Goal: Communication & Community: Answer question/provide support

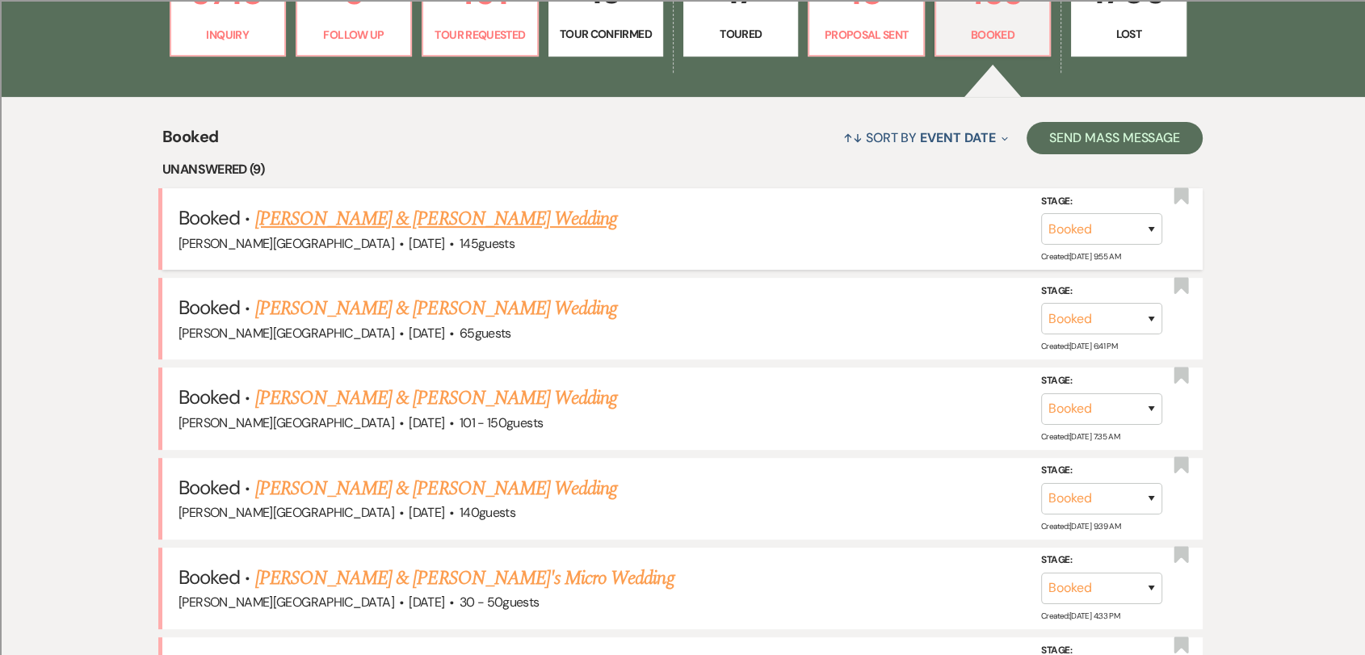
click at [476, 216] on link "[PERSON_NAME] & [PERSON_NAME] Wedding" at bounding box center [436, 218] width 362 height 29
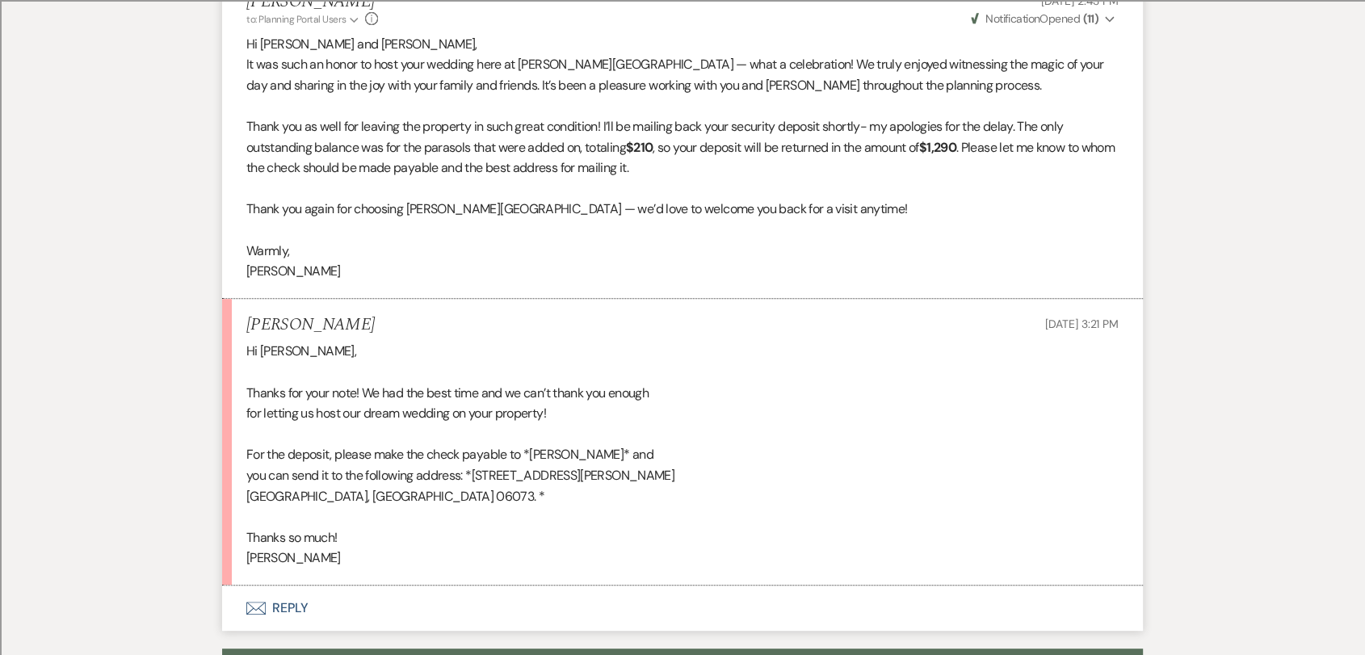
scroll to position [635, 0]
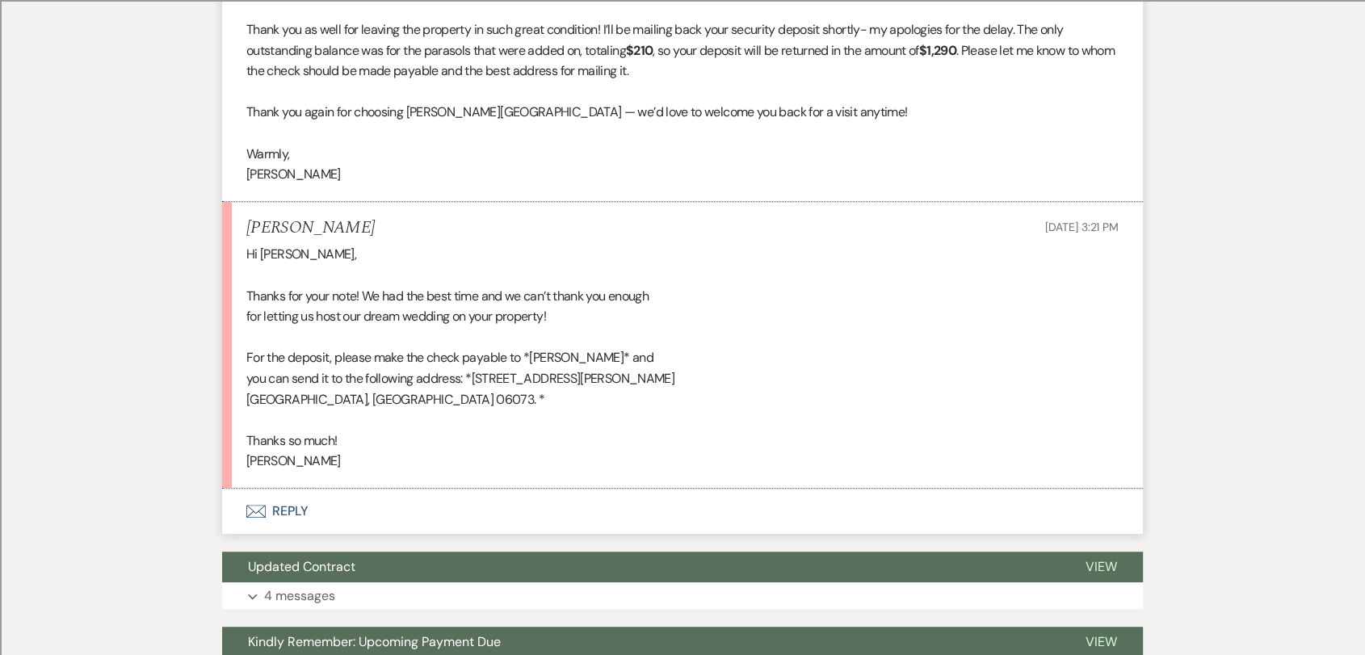
click at [280, 516] on button "Envelope Reply" at bounding box center [682, 511] width 921 height 45
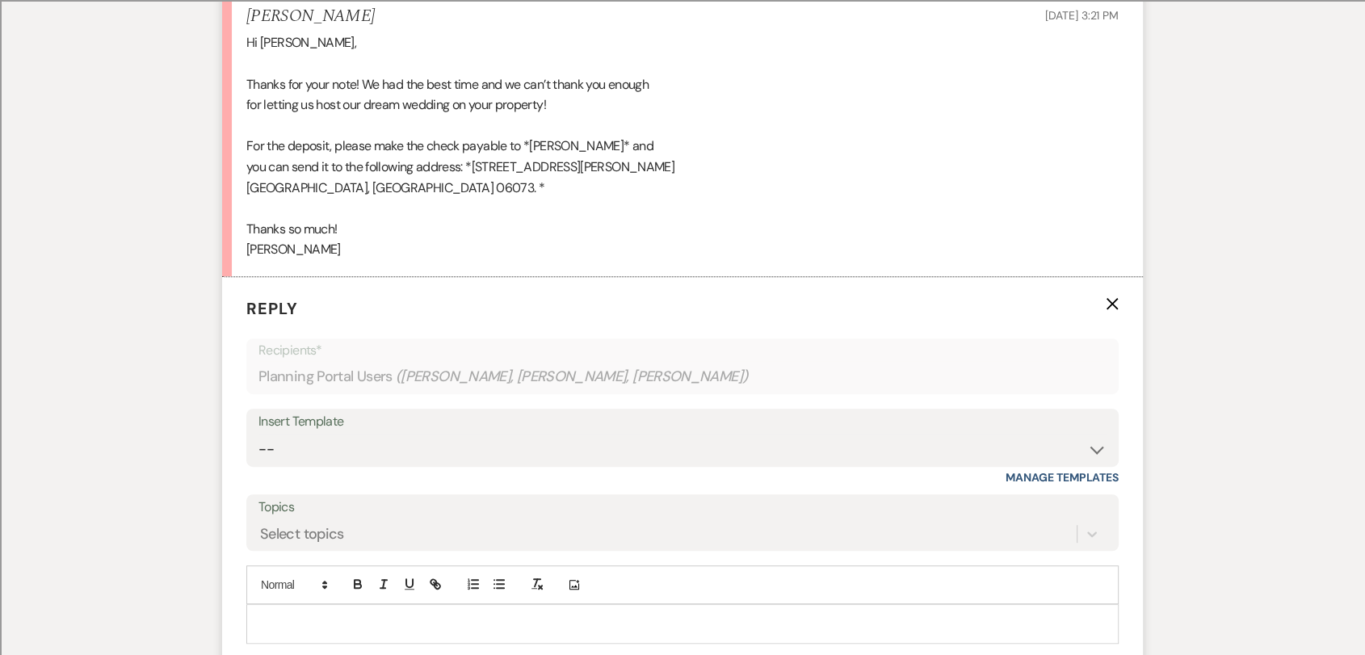
scroll to position [872, 0]
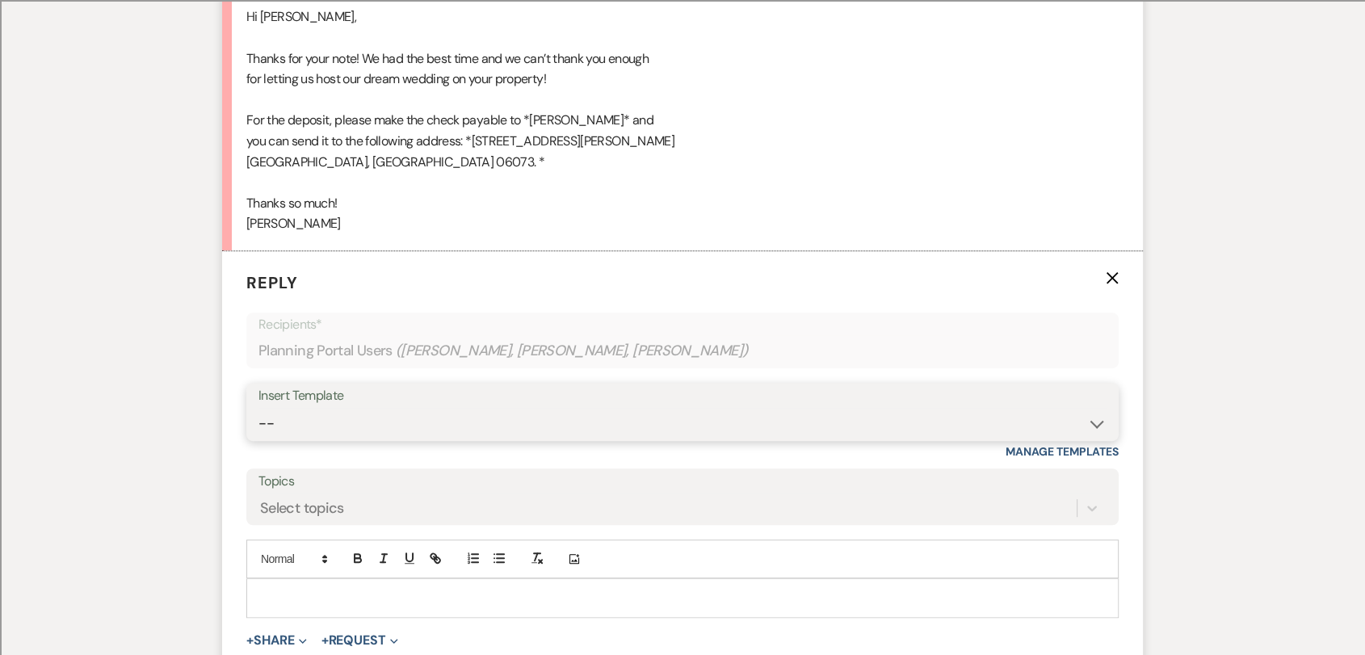
click at [367, 416] on select "-- Weven Planning Portal Introduction (Booked Events) Wedding Packages Booking …" at bounding box center [682, 423] width 848 height 31
select select "4199"
click at [258, 408] on select "-- Weven Planning Portal Introduction (Booked Events) Wedding Packages Booking …" at bounding box center [682, 423] width 848 height 31
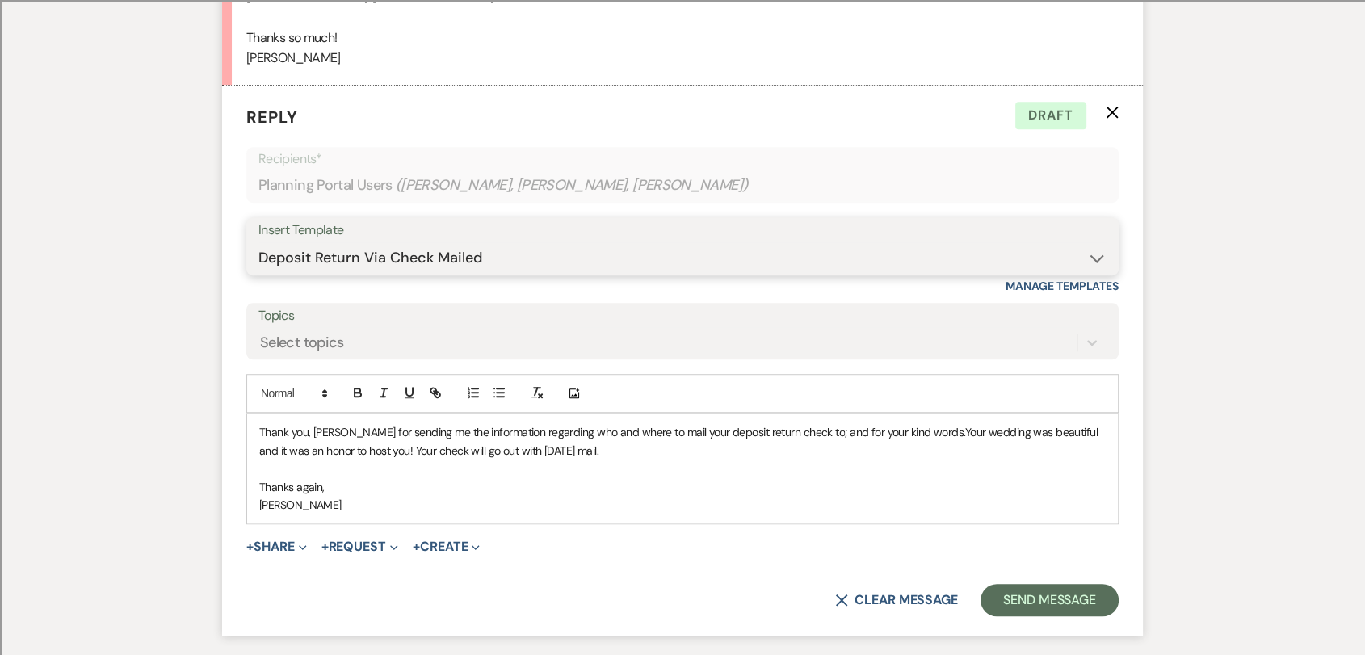
scroll to position [1141, 0]
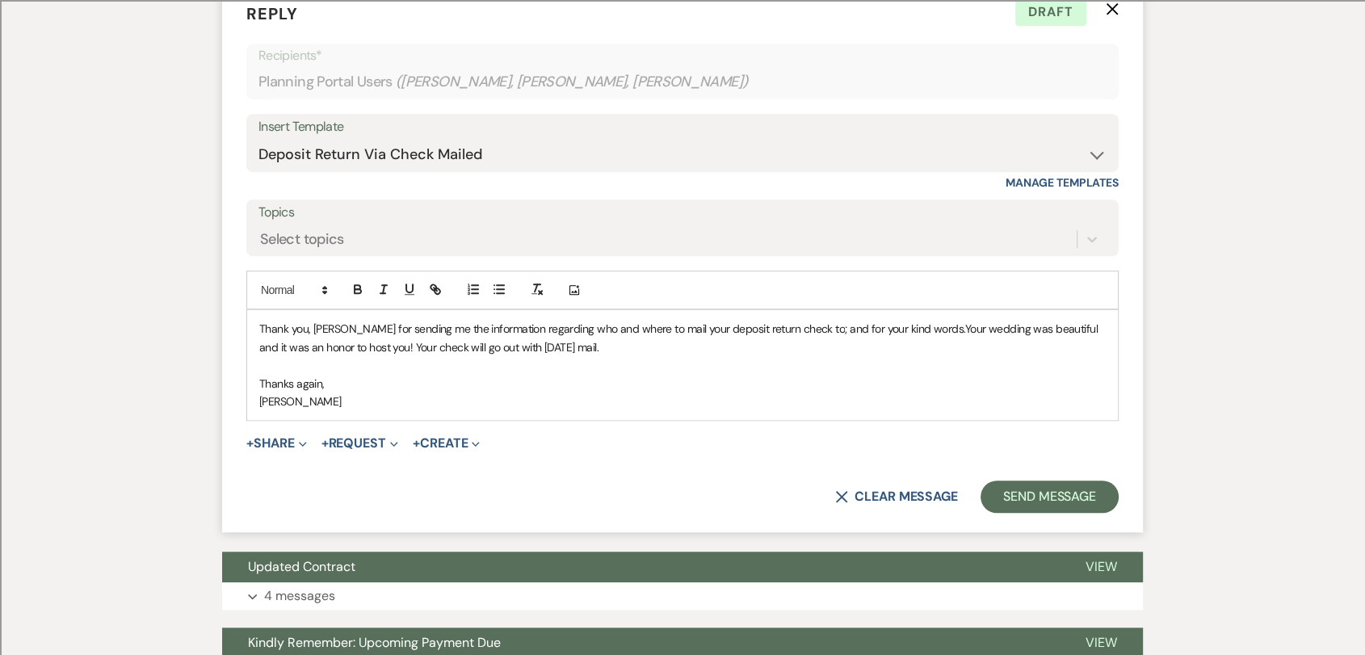
click at [331, 328] on span "Thank you, [PERSON_NAME] for sending me the information regarding who and where…" at bounding box center [551, 328] width 585 height 15
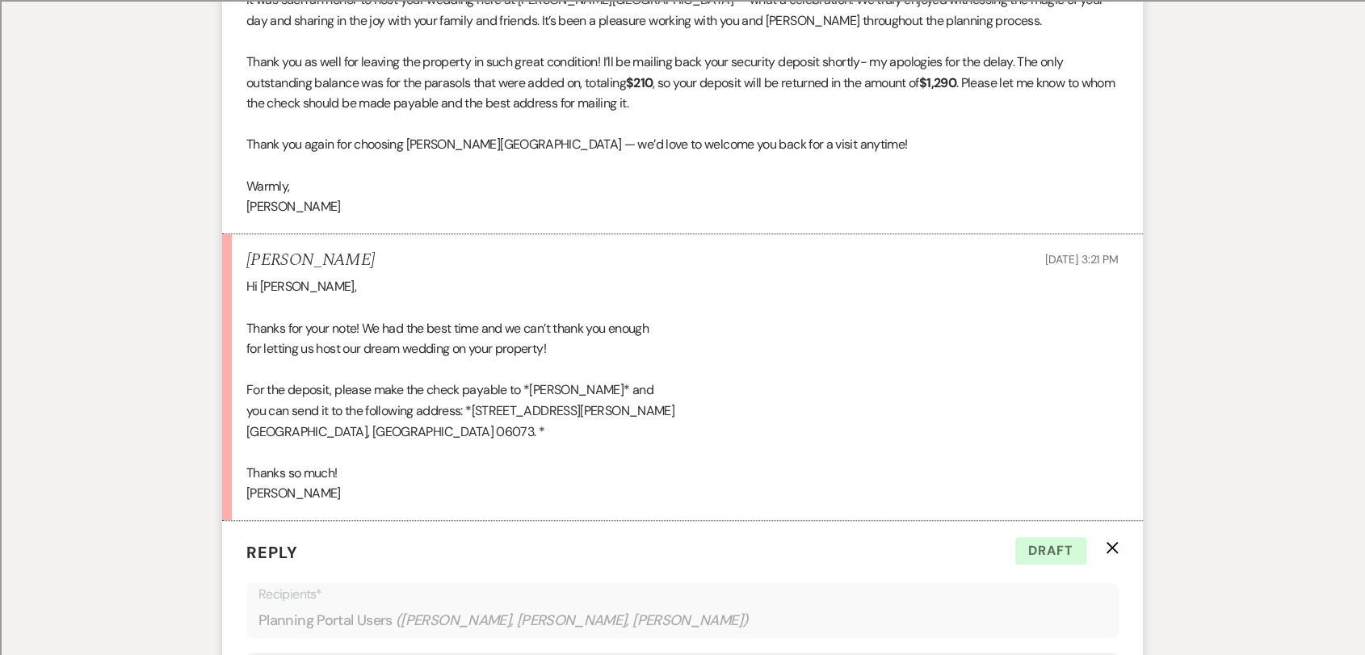
scroll to position [872, 0]
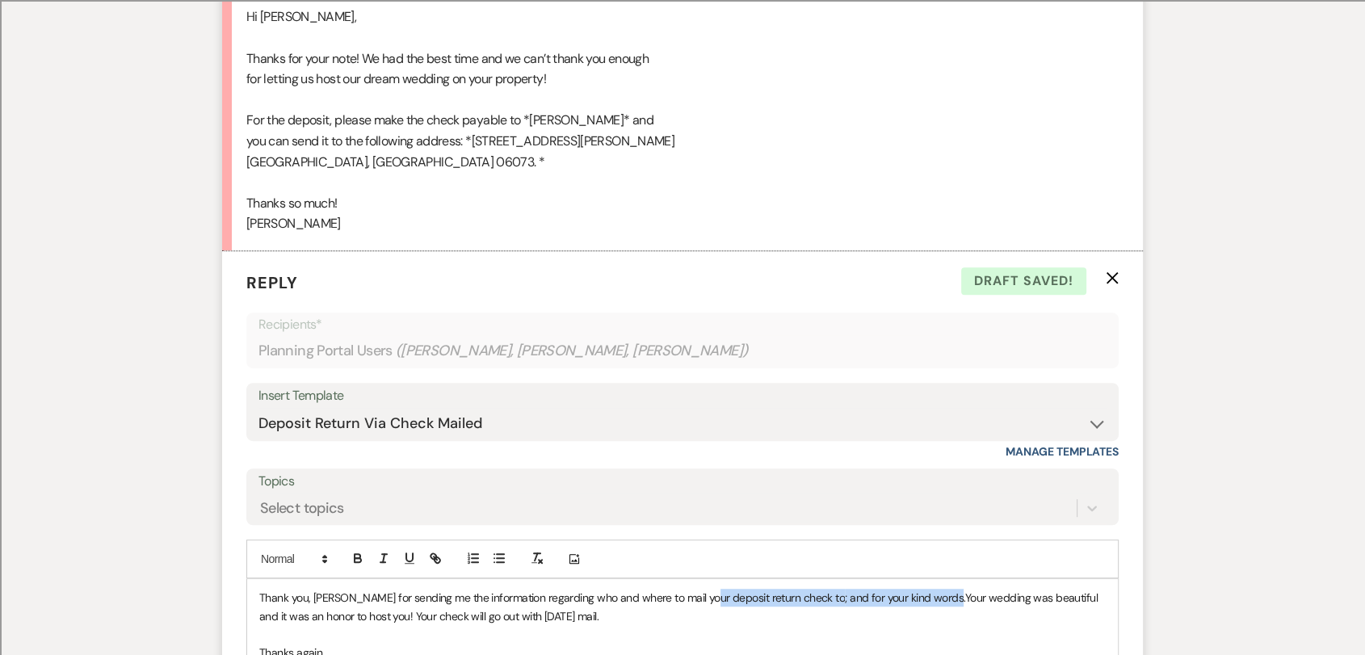
drag, startPoint x: 895, startPoint y: 598, endPoint x: 703, endPoint y: 597, distance: 191.4
click at [703, 599] on p "Thank you, [PERSON_NAME] for sending me the information regarding who and where…" at bounding box center [682, 607] width 846 height 36
click at [769, 608] on p "Thank you, [PERSON_NAME] for sending me the information regarding who and where…" at bounding box center [682, 607] width 846 height 36
click at [776, 605] on p "Thank you, [PERSON_NAME] for sending me the information regarding who and where…" at bounding box center [682, 607] width 846 height 36
drag, startPoint x: 776, startPoint y: 599, endPoint x: 896, endPoint y: 598, distance: 120.3
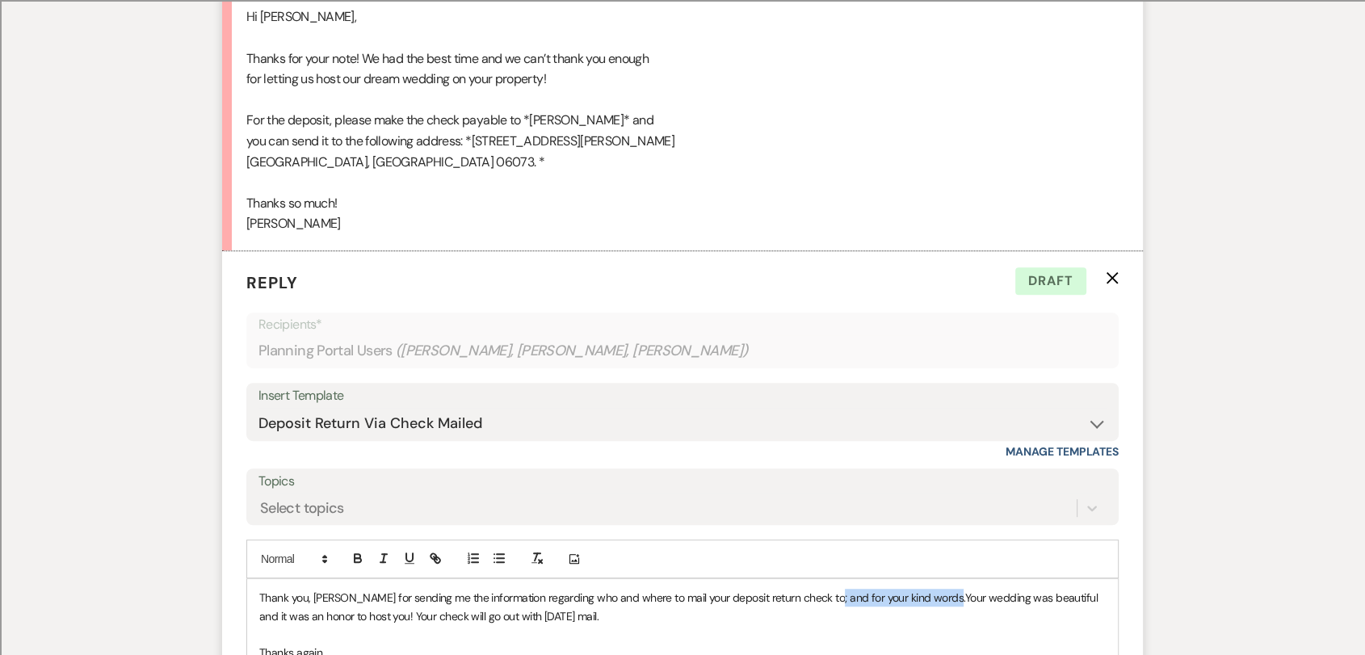
click at [896, 598] on p "Thank you, [PERSON_NAME] for sending me the information regarding who and where…" at bounding box center [682, 607] width 846 height 36
drag, startPoint x: 891, startPoint y: 616, endPoint x: 917, endPoint y: 595, distance: 33.3
click at [917, 595] on p "Thank you, [PERSON_NAME] for sending me the information regarding who and where…" at bounding box center [682, 607] width 846 height 36
click at [922, 599] on span "Your wedding was beautiful and it was an honor to host you! Your check will go …" at bounding box center [675, 606] width 833 height 32
click at [914, 597] on span "Your wedding was beautiful and it was an honor to host you! Your check will go …" at bounding box center [675, 606] width 833 height 32
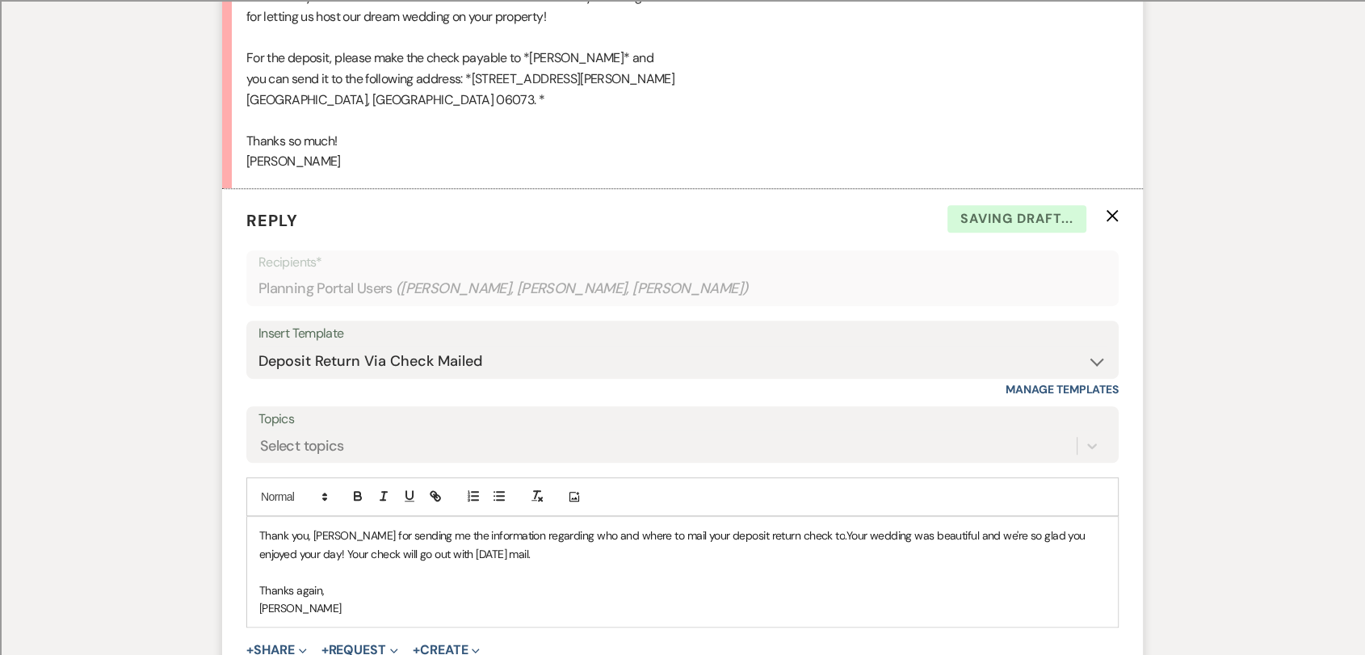
scroll to position [1051, 0]
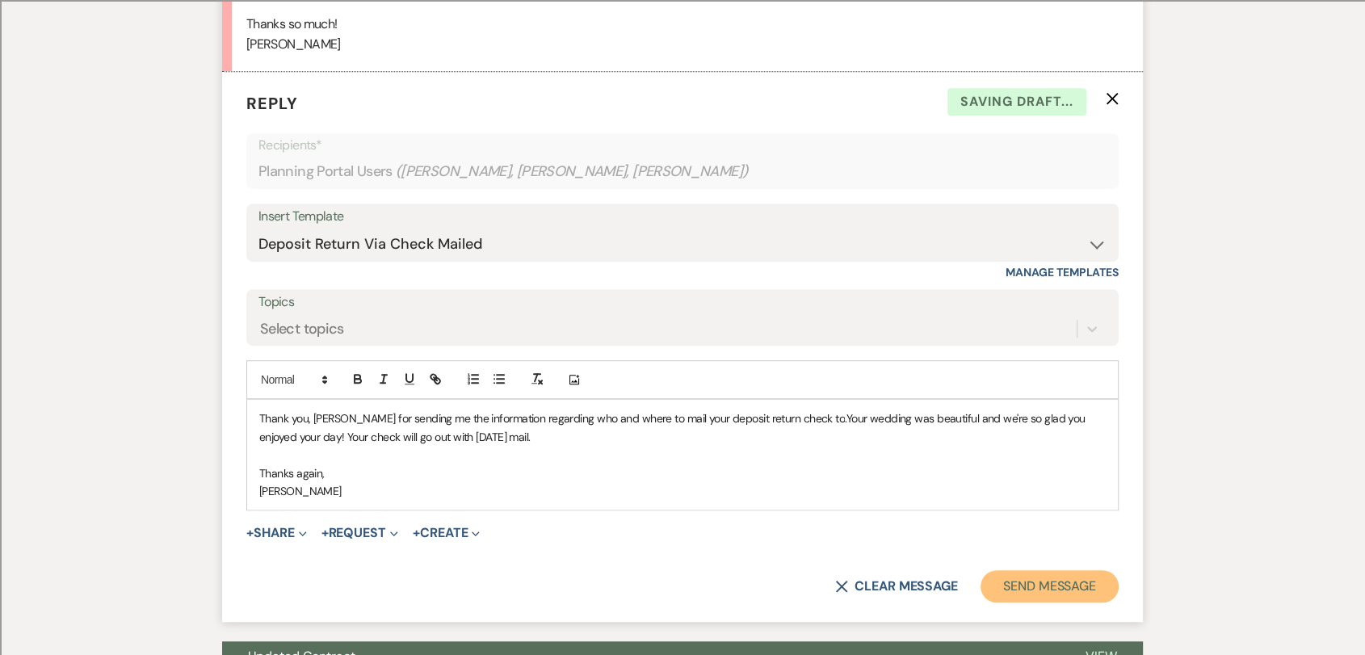
click at [1093, 577] on button "Send Message" at bounding box center [1049, 586] width 138 height 32
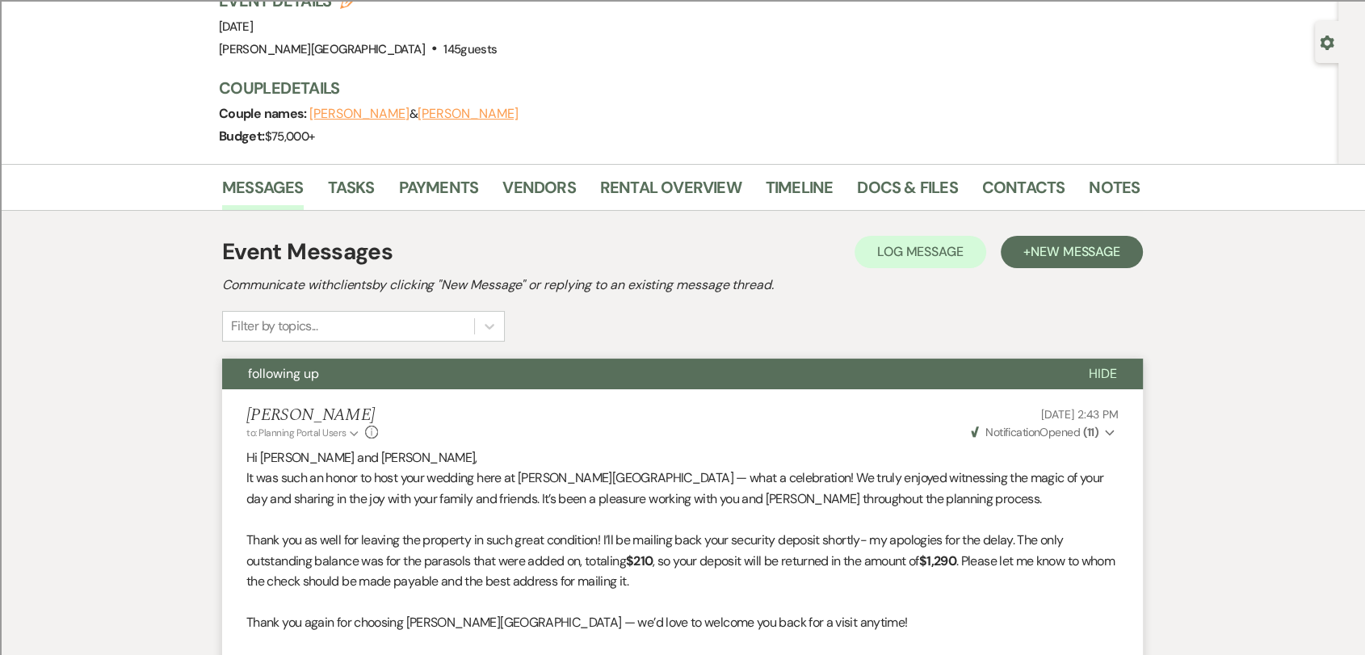
scroll to position [0, 0]
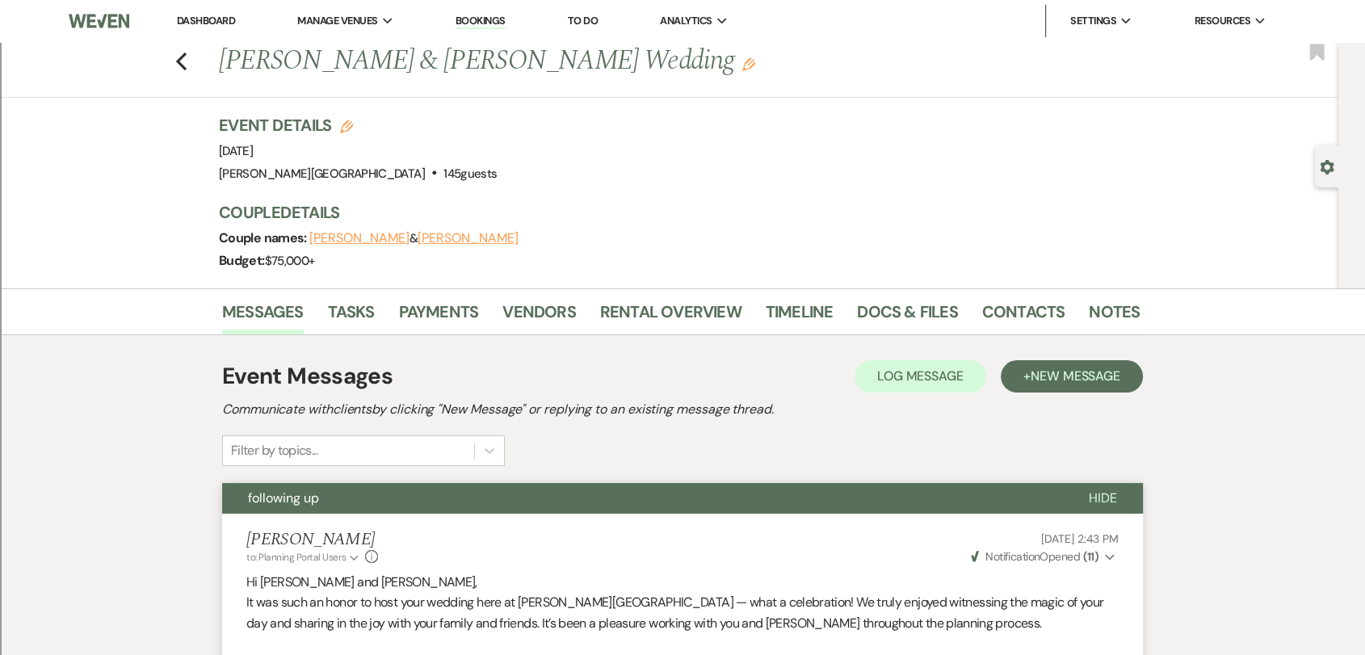
click at [200, 27] on li "Dashboard" at bounding box center [206, 21] width 74 height 32
click at [204, 17] on link "Dashboard" at bounding box center [206, 21] width 58 height 14
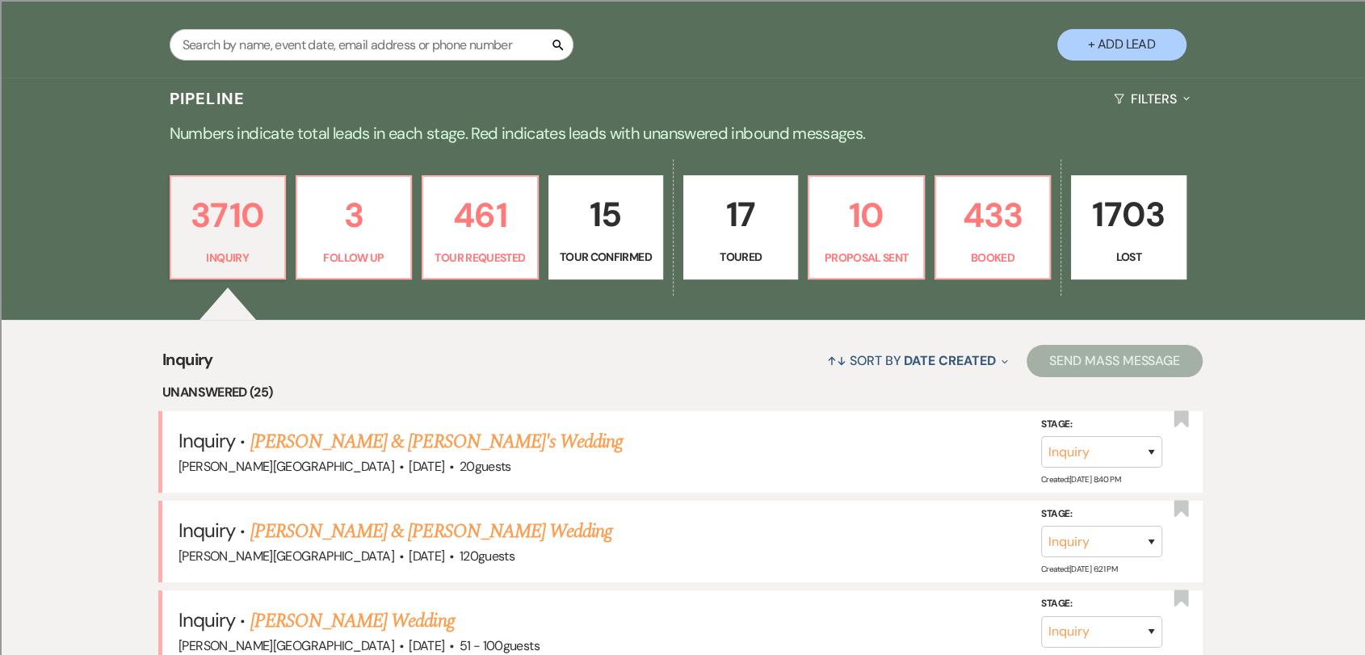
scroll to position [538, 0]
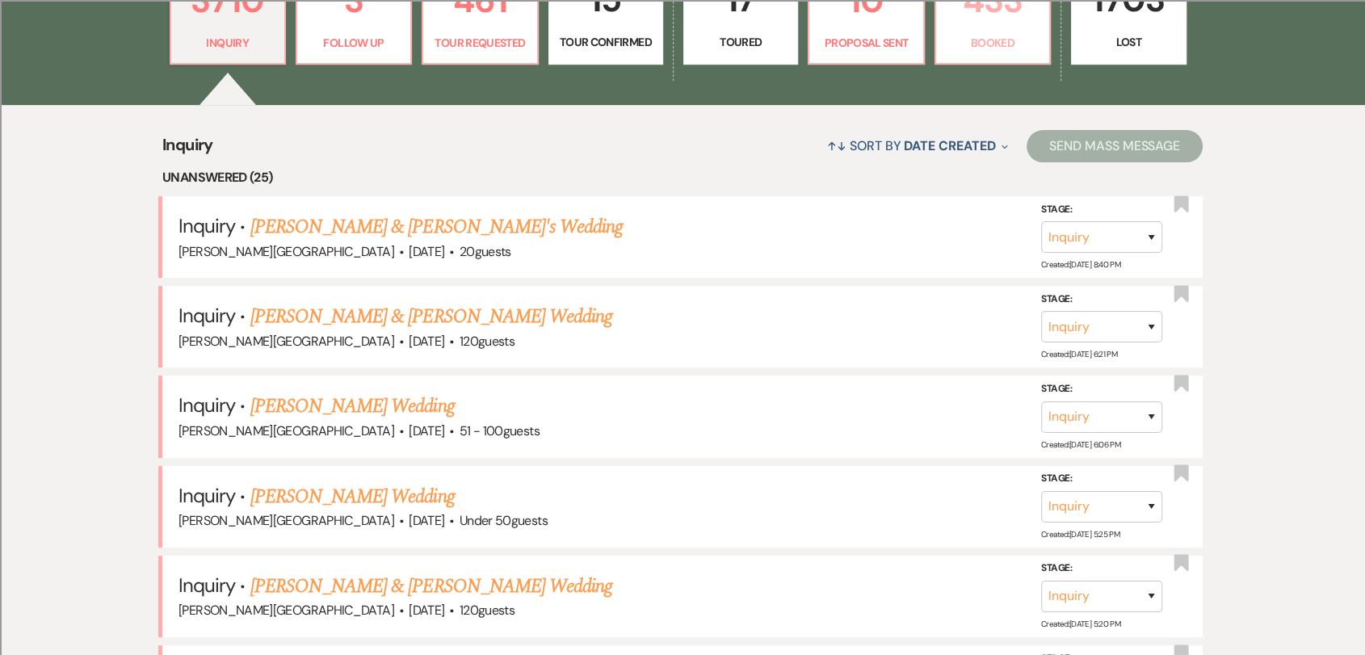
click at [982, 2] on p "433" at bounding box center [993, 0] width 94 height 54
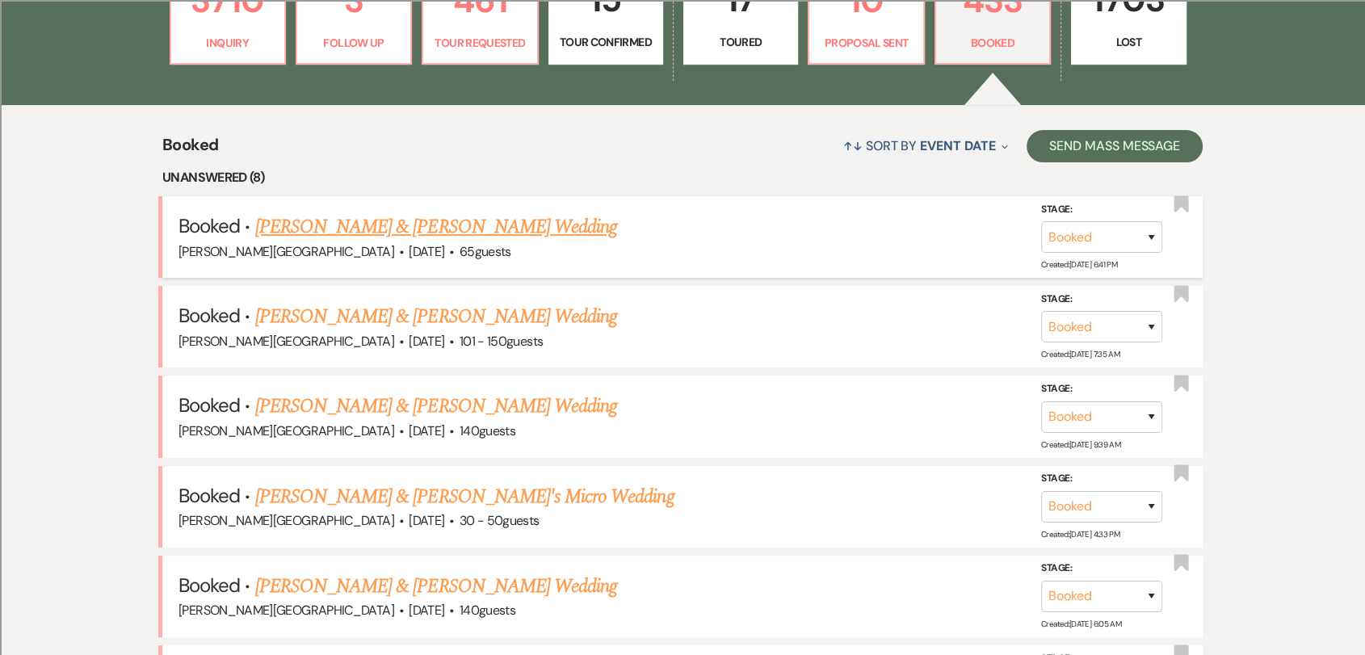
click at [505, 228] on link "[PERSON_NAME] & [PERSON_NAME] Wedding" at bounding box center [436, 226] width 362 height 29
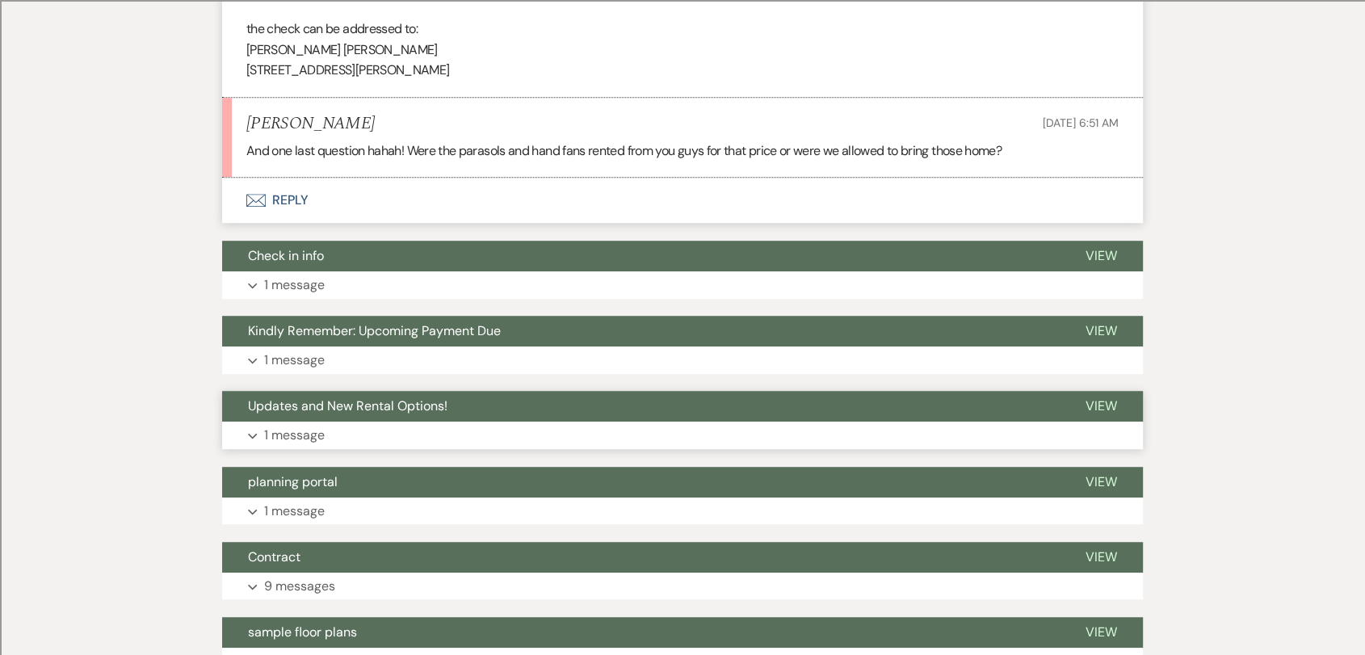
scroll to position [848, 0]
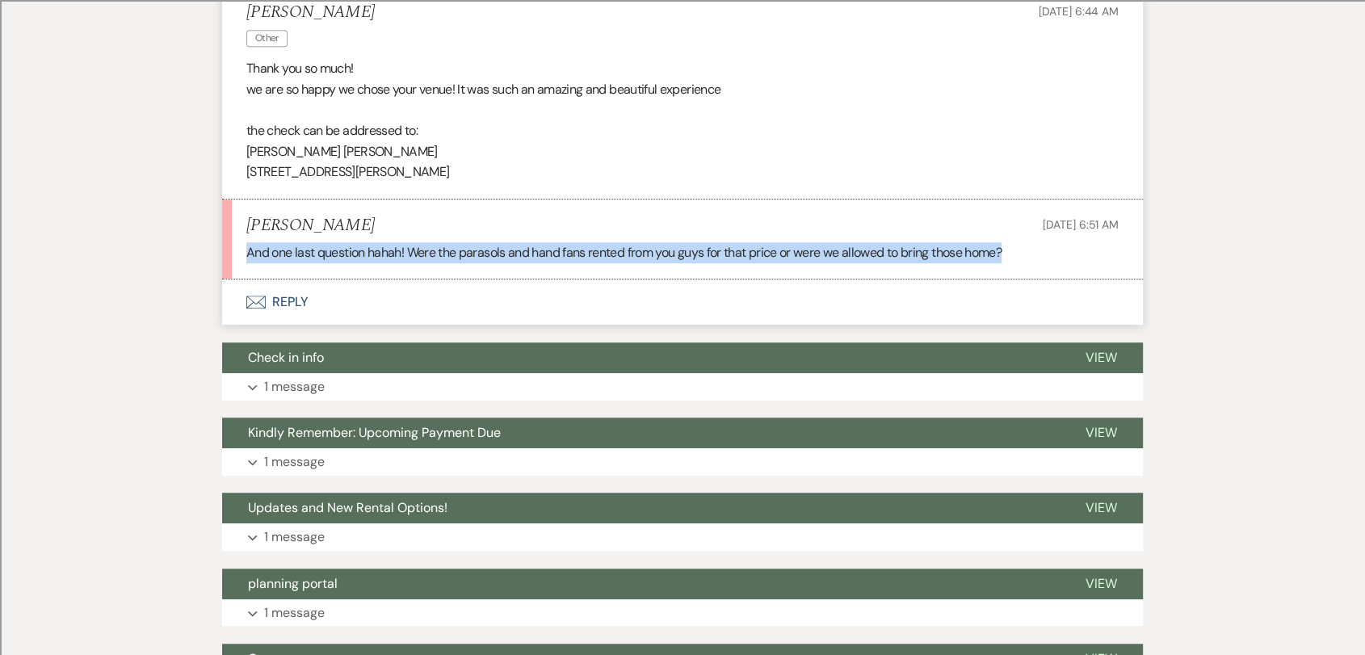
drag, startPoint x: 1030, startPoint y: 278, endPoint x: 245, endPoint y: 276, distance: 784.1
click at [246, 263] on p "And one last question hahah! Were the parasols and hand fans rented from you gu…" at bounding box center [682, 252] width 872 height 21
copy p "And one last question hahah! Were the parasols and hand fans rented from you gu…"
click at [295, 325] on button "Envelope Reply" at bounding box center [682, 301] width 921 height 45
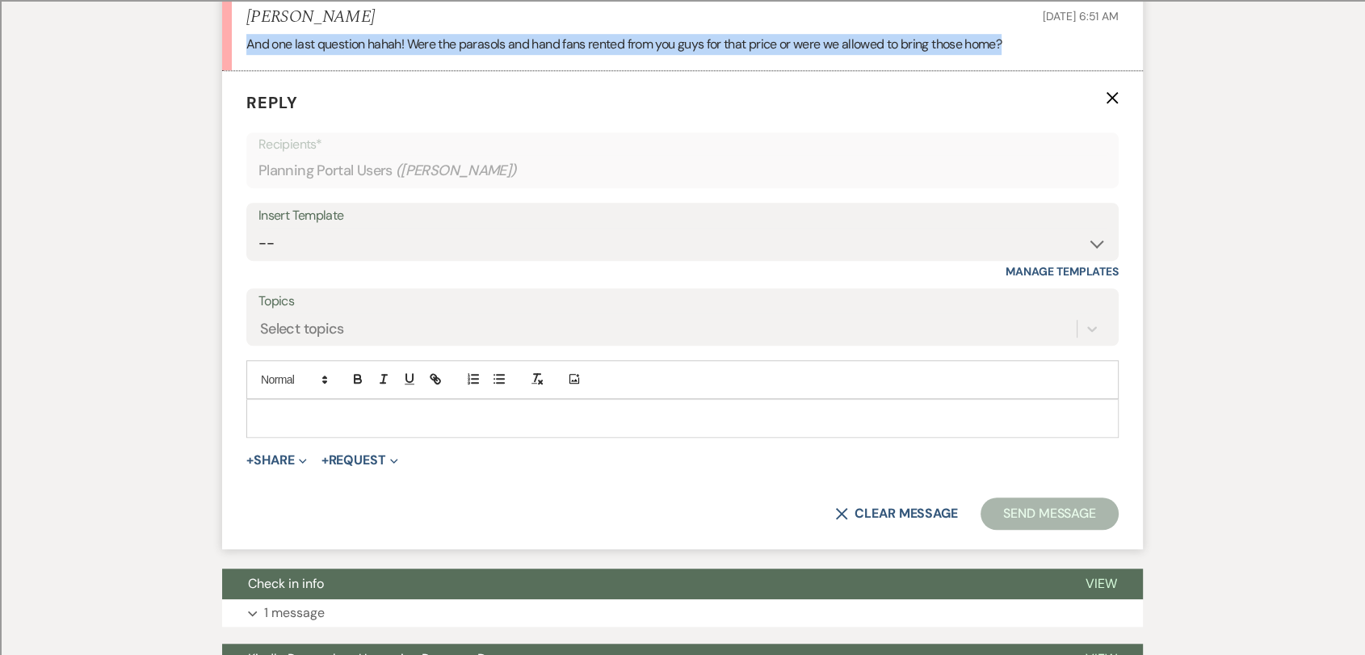
scroll to position [1059, 0]
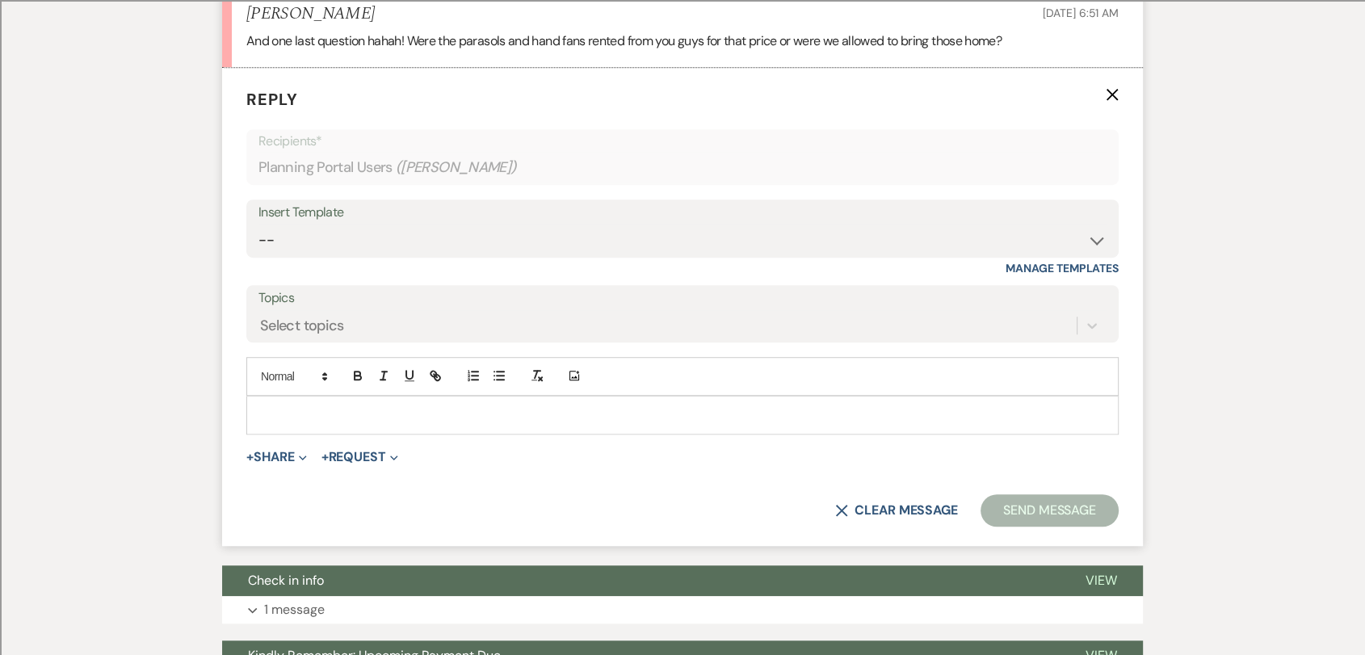
click at [409, 434] on div at bounding box center [682, 414] width 871 height 37
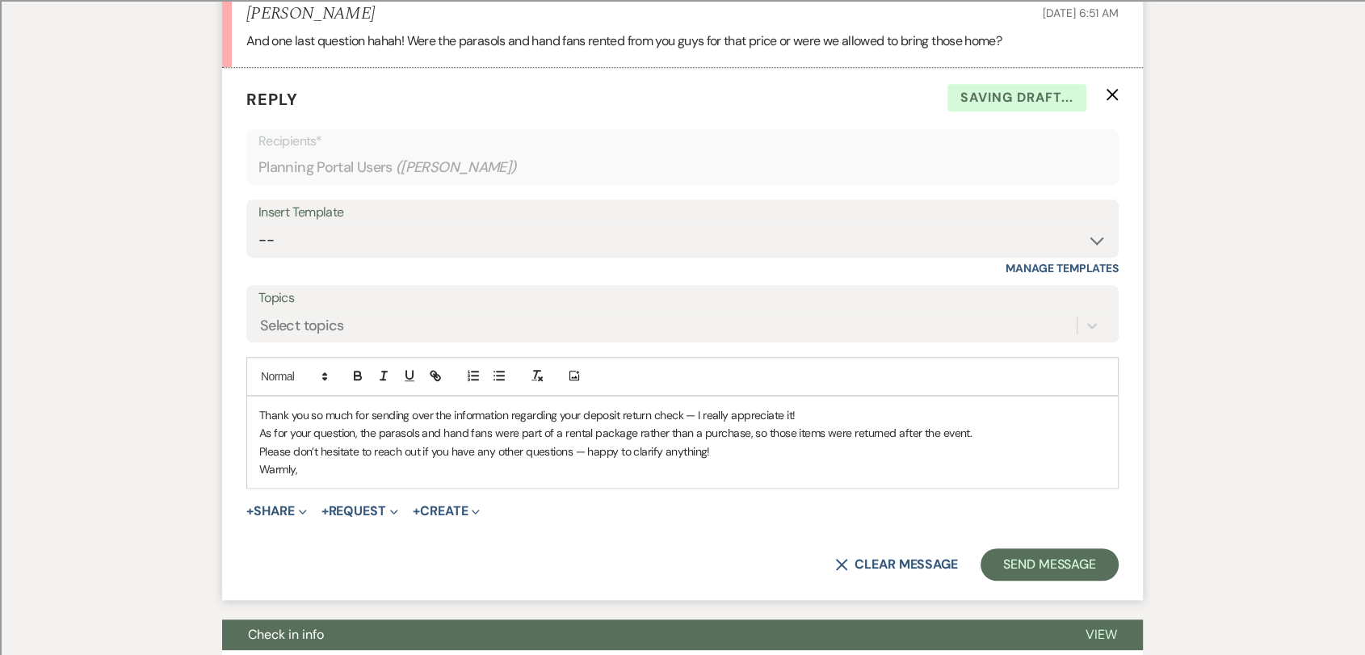
drag, startPoint x: 260, startPoint y: 433, endPoint x: 248, endPoint y: 434, distance: 12.2
click at [248, 434] on div "Thank you so much for sending over the information regarding your deposit retur…" at bounding box center [682, 442] width 871 height 92
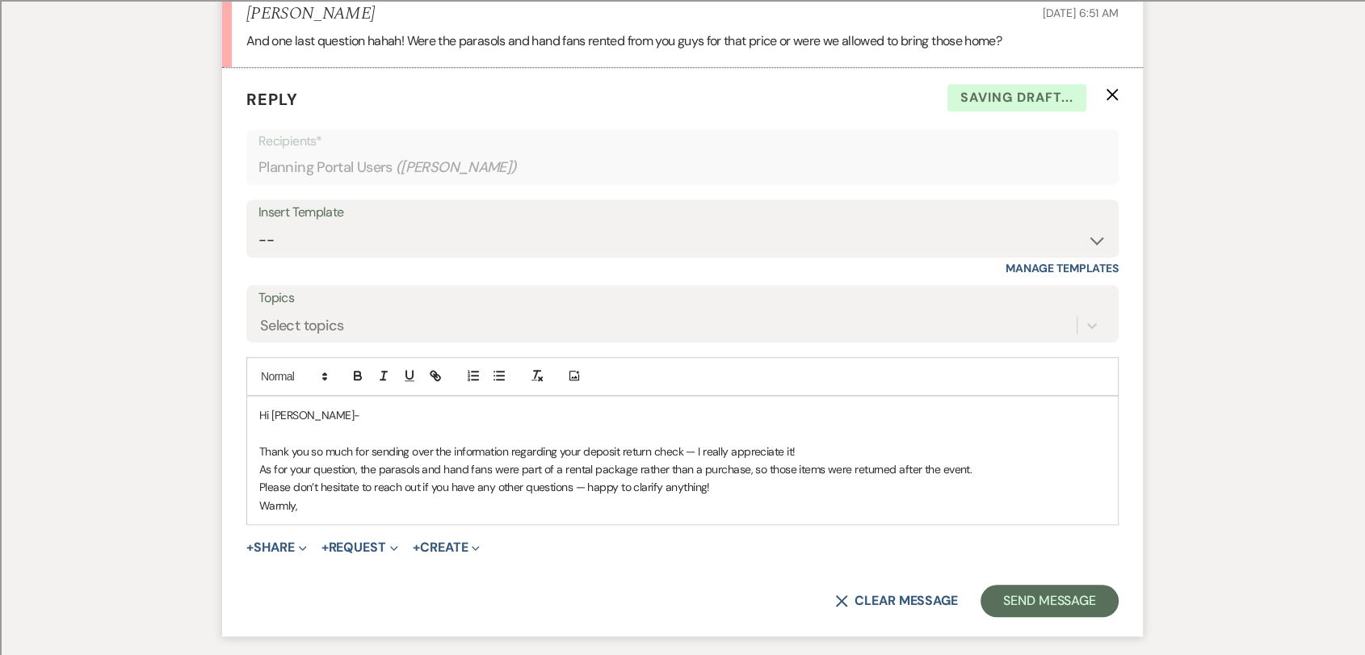
click at [805, 460] on p "Thank you so much for sending over the information regarding your deposit retur…" at bounding box center [682, 452] width 846 height 18
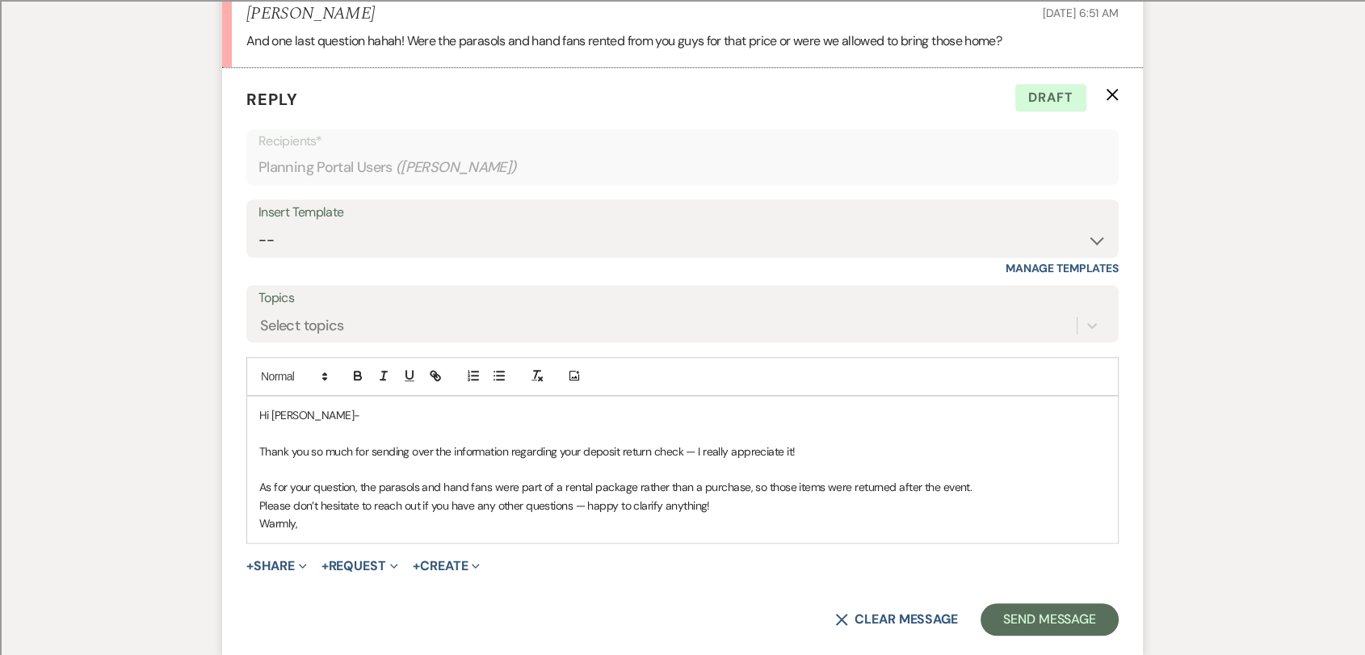
click at [830, 496] on p "As for your question, the parasols and hand fans were part of a rental package …" at bounding box center [682, 487] width 846 height 18
click at [1057, 496] on p "As for your question, the parasols and hand fans were part of a rental package …" at bounding box center [682, 487] width 846 height 18
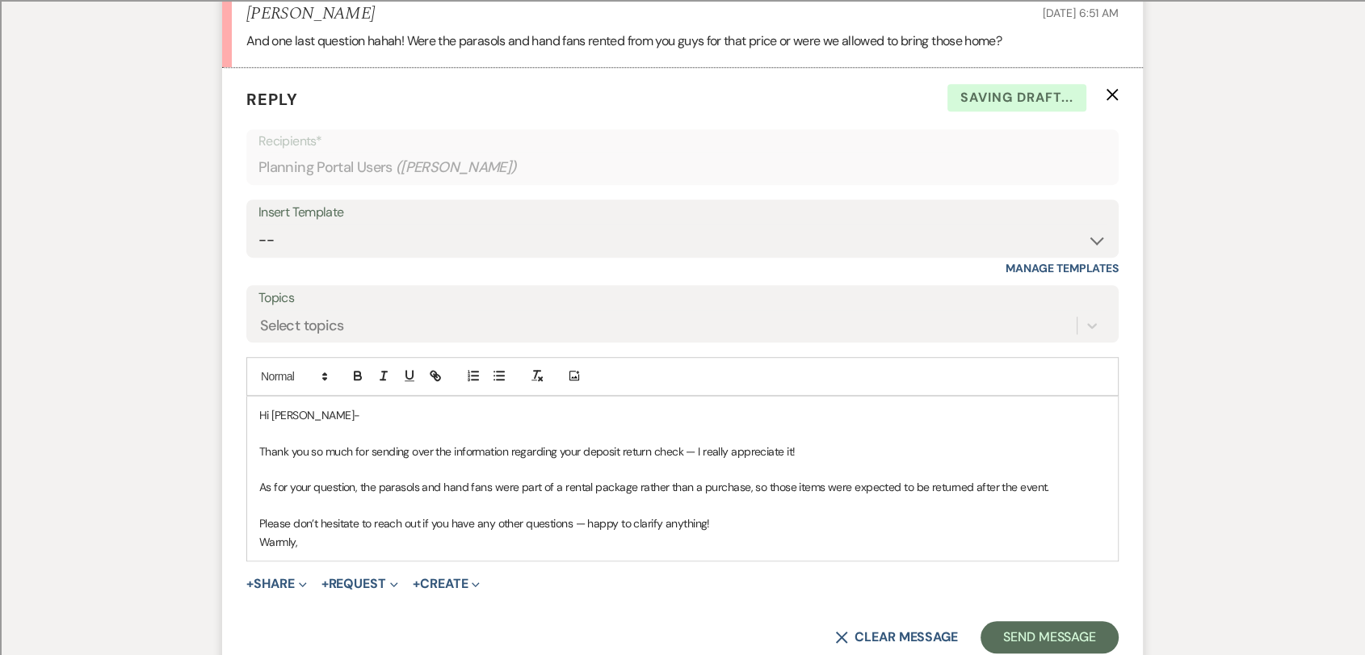
click at [704, 532] on p "Please don’t hesitate to reach out if you have any other questions — happy to c…" at bounding box center [682, 523] width 846 height 18
click at [740, 532] on p "Please don’t hesitate to reach out if you have any other questions — happy to c…" at bounding box center [682, 523] width 846 height 18
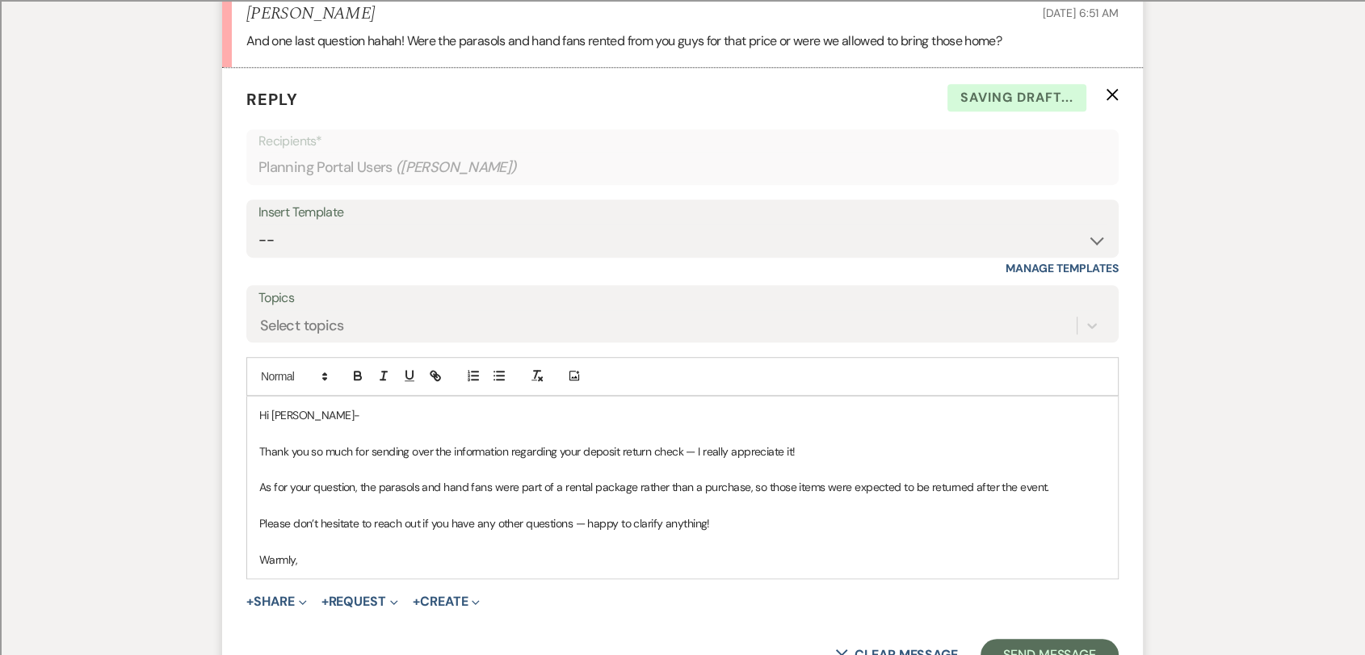
click at [384, 568] on p "Warmly," at bounding box center [682, 560] width 846 height 18
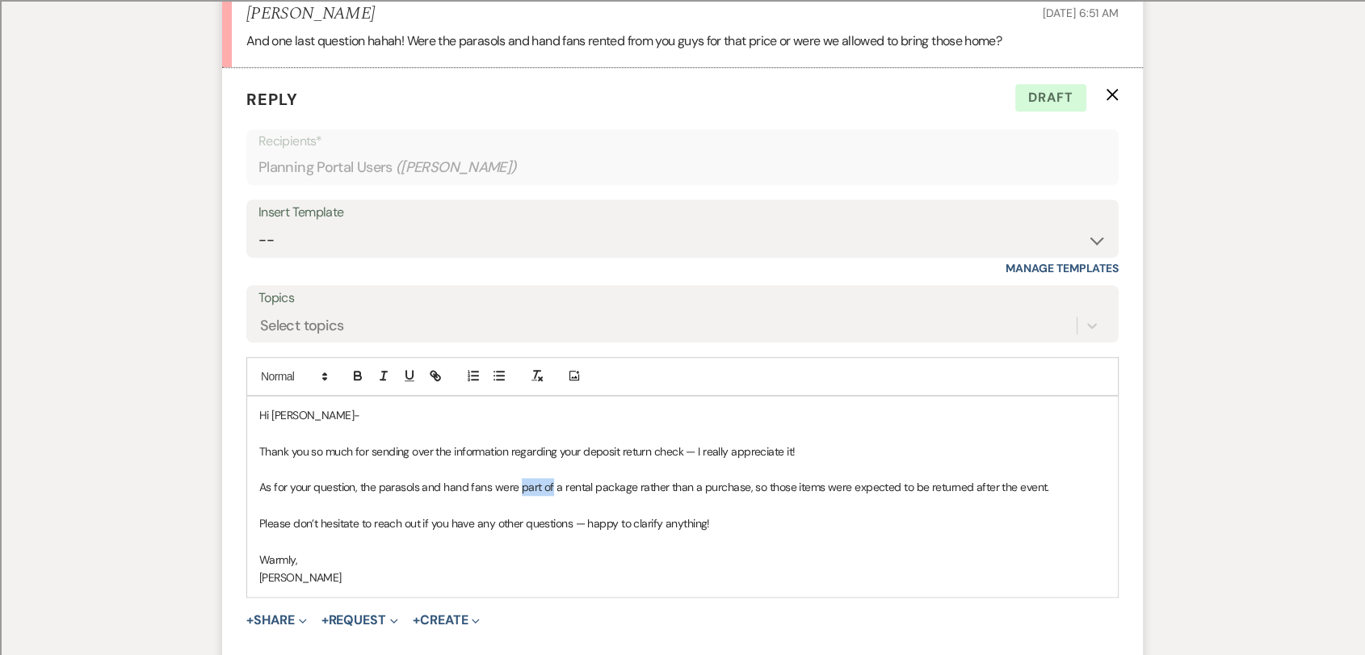
drag, startPoint x: 518, startPoint y: 506, endPoint x: 549, endPoint y: 506, distance: 31.5
click at [549, 496] on p "As for your question, the parasols and hand fans were part of a rental package …" at bounding box center [682, 487] width 846 height 18
click at [574, 496] on p "As for your question, the parasols and hand fans are considered a rental packag…" at bounding box center [682, 487] width 846 height 18
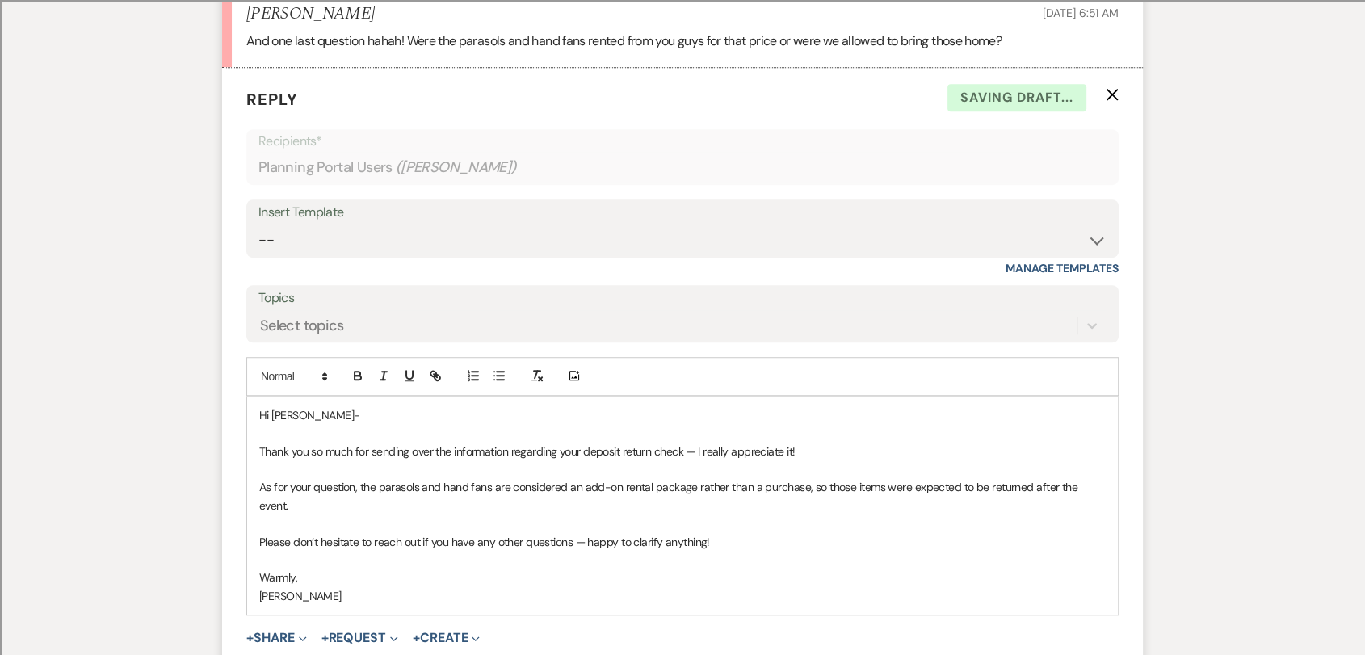
click at [669, 505] on p "As for your question, the parasols and hand fans are considered an add-on renta…" at bounding box center [682, 496] width 846 height 36
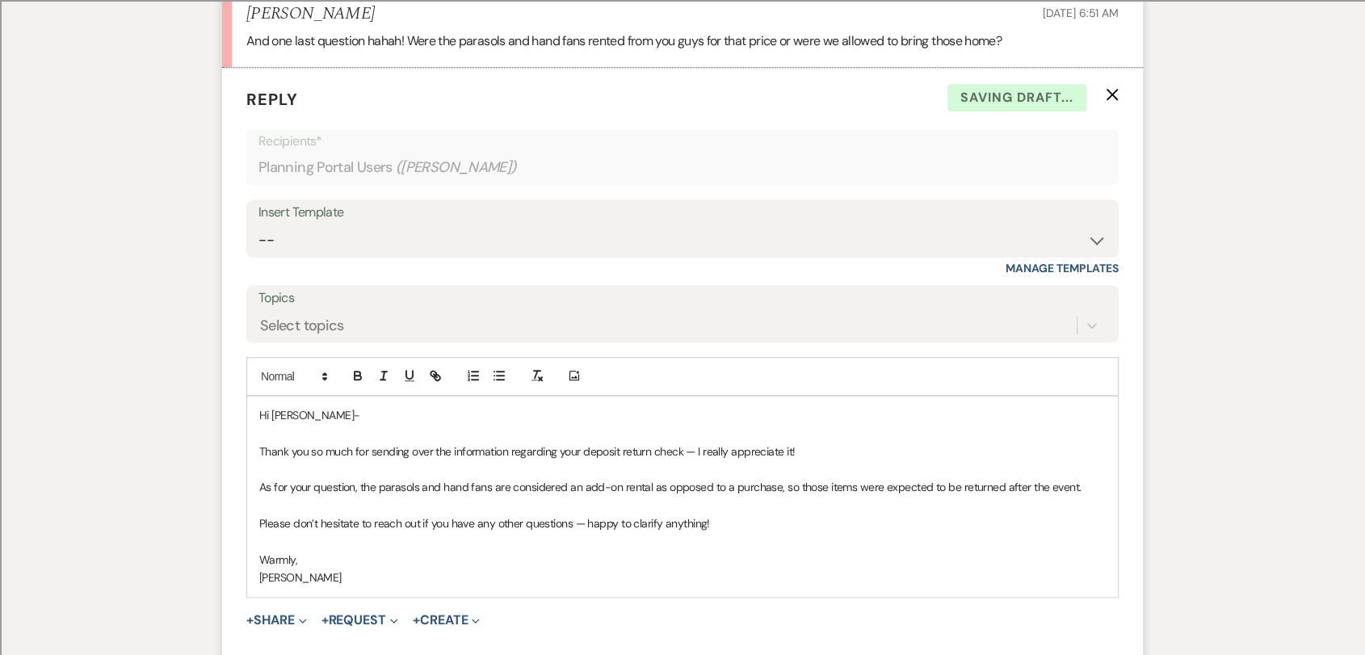
click at [832, 496] on p "As for your question, the parasols and hand fans are considered an add-on renta…" at bounding box center [682, 487] width 846 height 18
click at [1032, 496] on p "As for your question, the parasols and hand fans are considered an add-on renta…" at bounding box center [682, 487] width 846 height 18
click at [975, 514] on p at bounding box center [682, 506] width 846 height 18
click at [852, 551] on p at bounding box center [682, 542] width 846 height 18
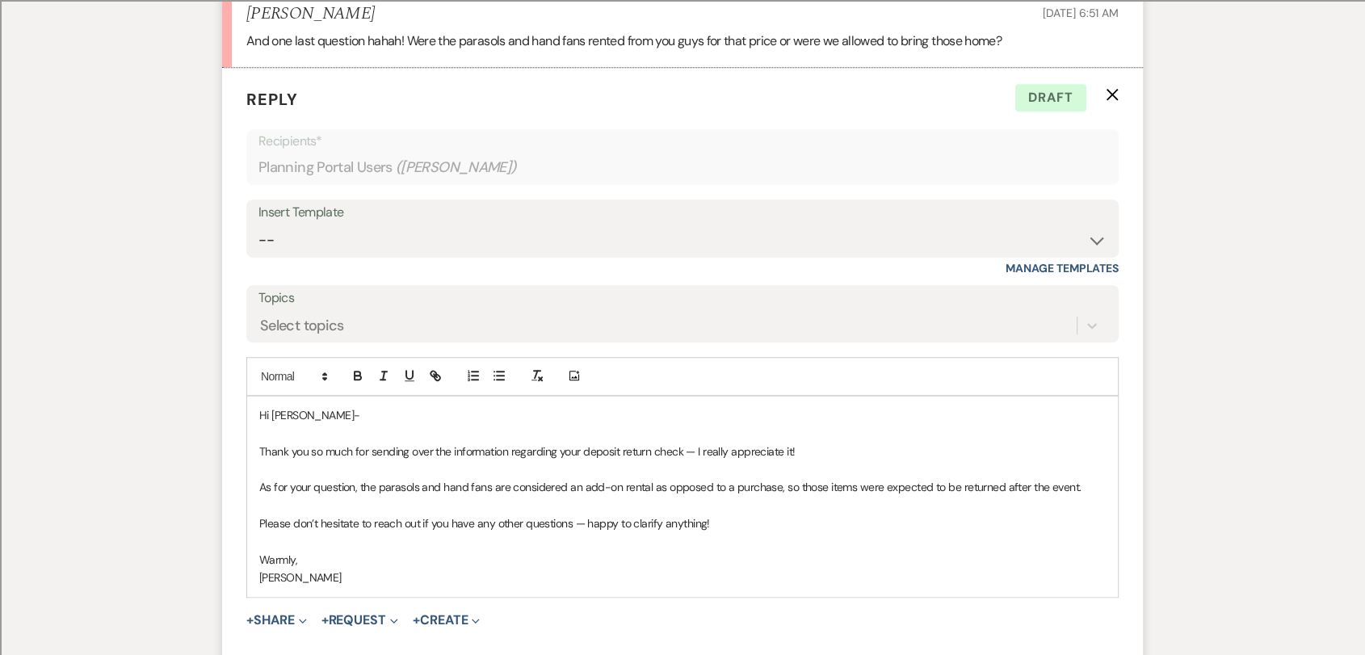
click at [701, 532] on p "Please don’t hesitate to reach out if you have any other questions — happy to c…" at bounding box center [682, 523] width 846 height 18
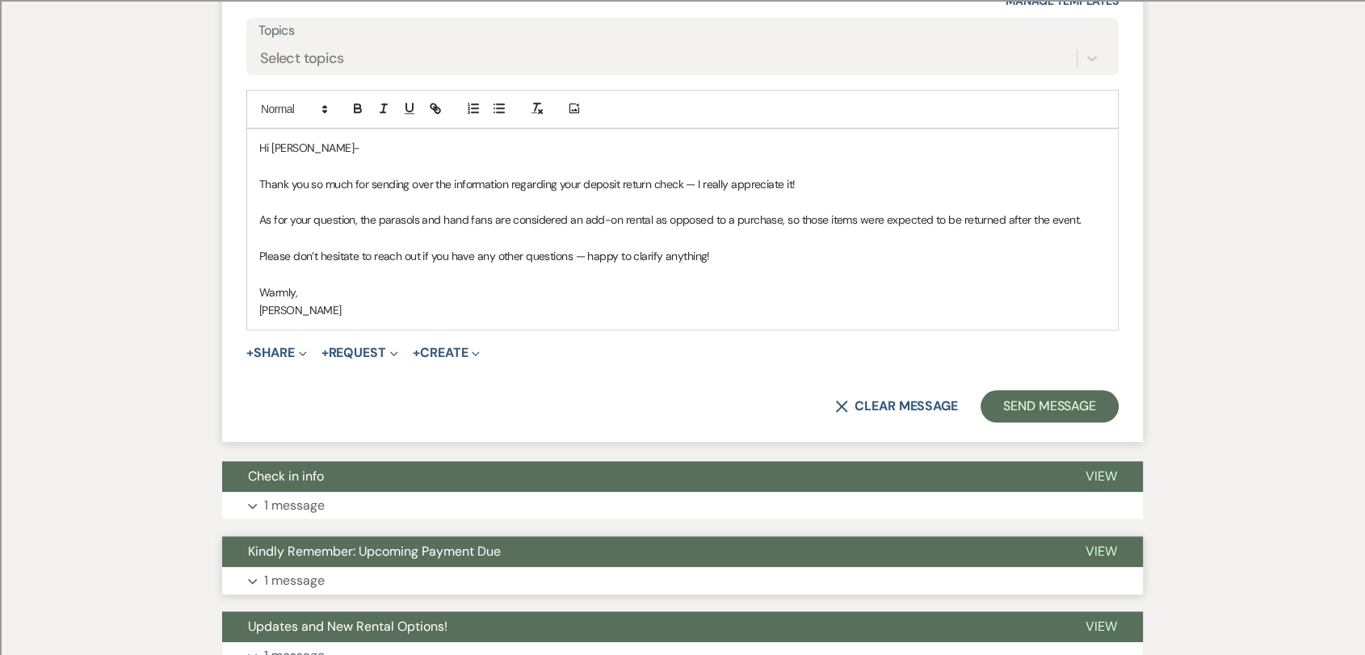
scroll to position [1328, 0]
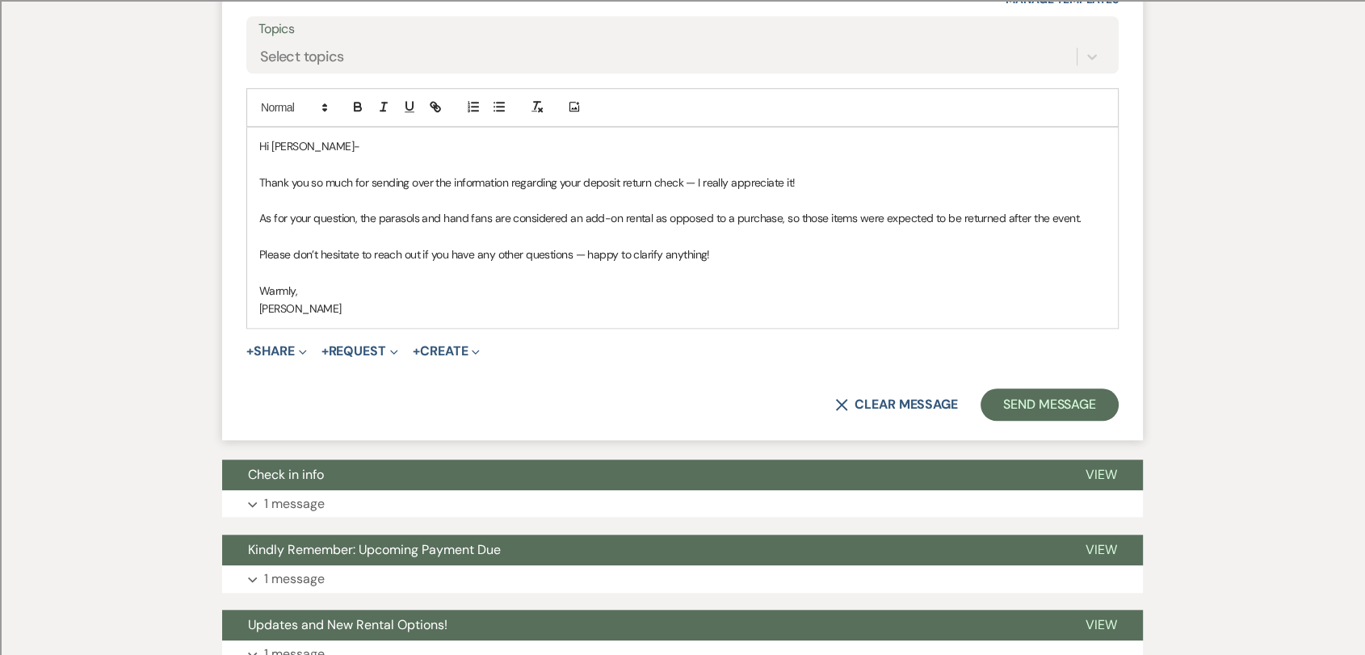
click at [783, 263] on p "Please don’t hesitate to reach out if you have any other questions — happy to c…" at bounding box center [682, 254] width 846 height 18
click at [812, 191] on p "Thank you so much for sending over the information regarding your deposit retur…" at bounding box center [682, 183] width 846 height 18
click at [1063, 421] on button "Send Message" at bounding box center [1049, 404] width 138 height 32
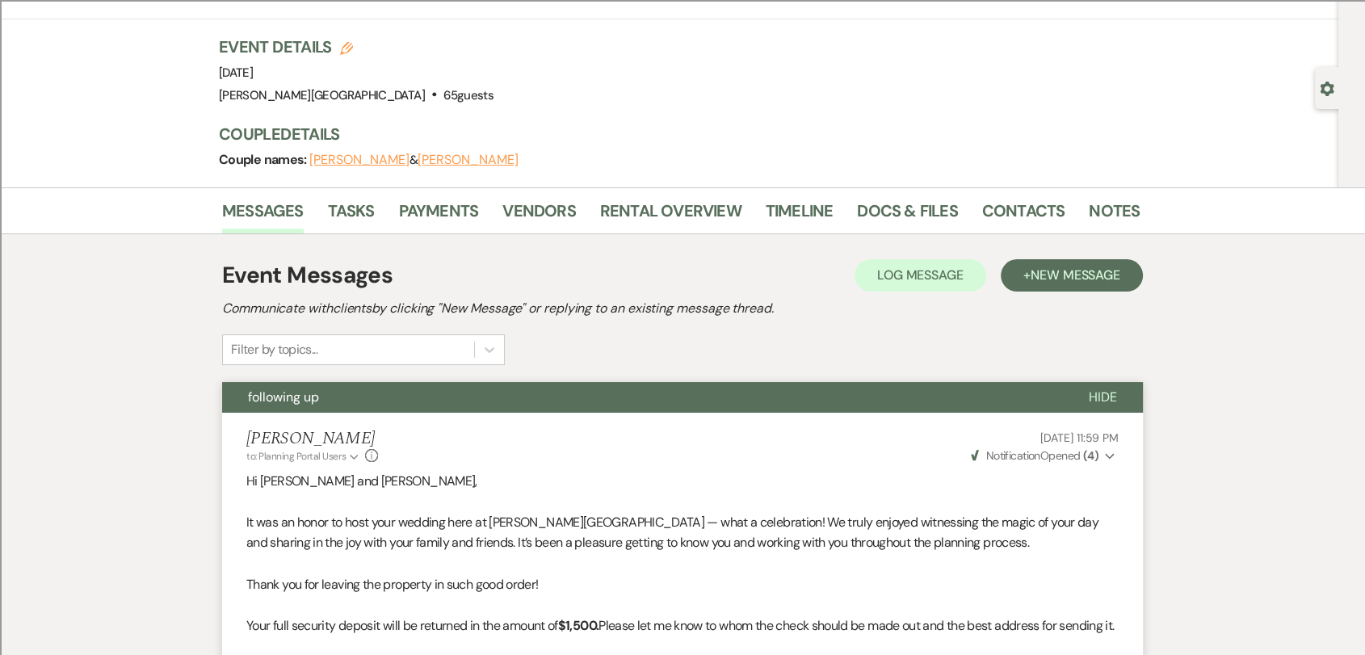
scroll to position [0, 0]
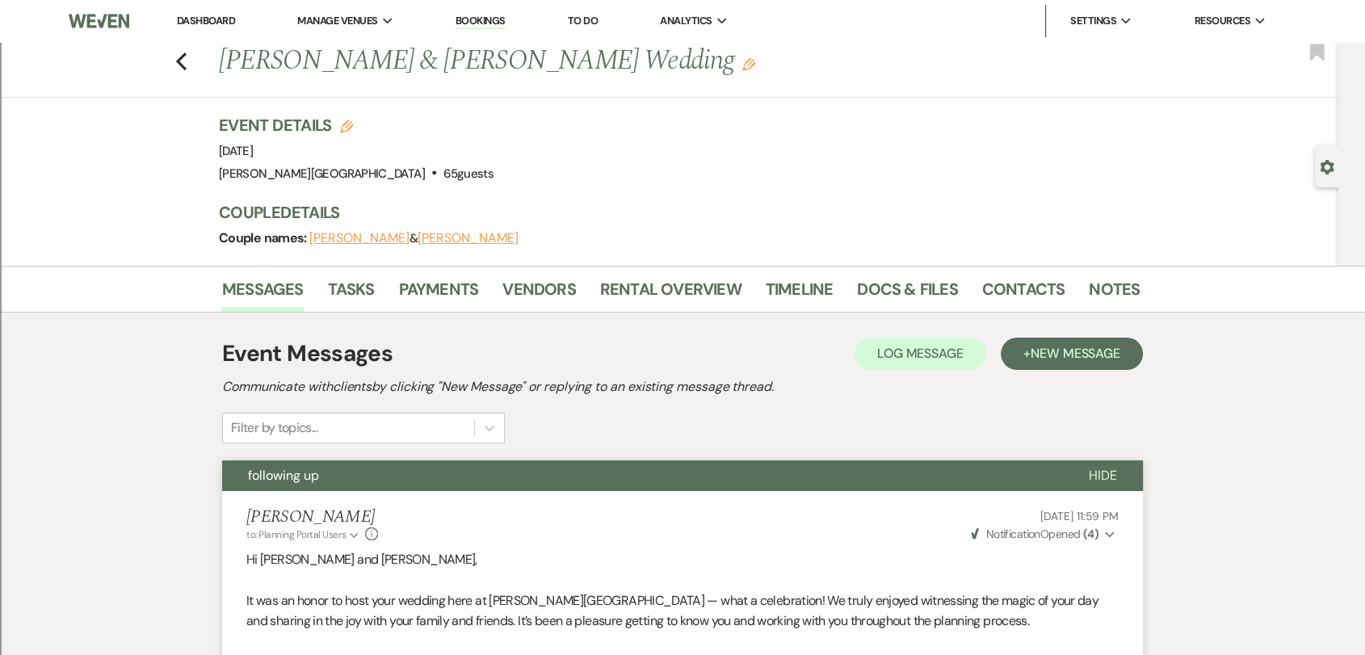
click at [182, 18] on link "Dashboard" at bounding box center [206, 21] width 58 height 14
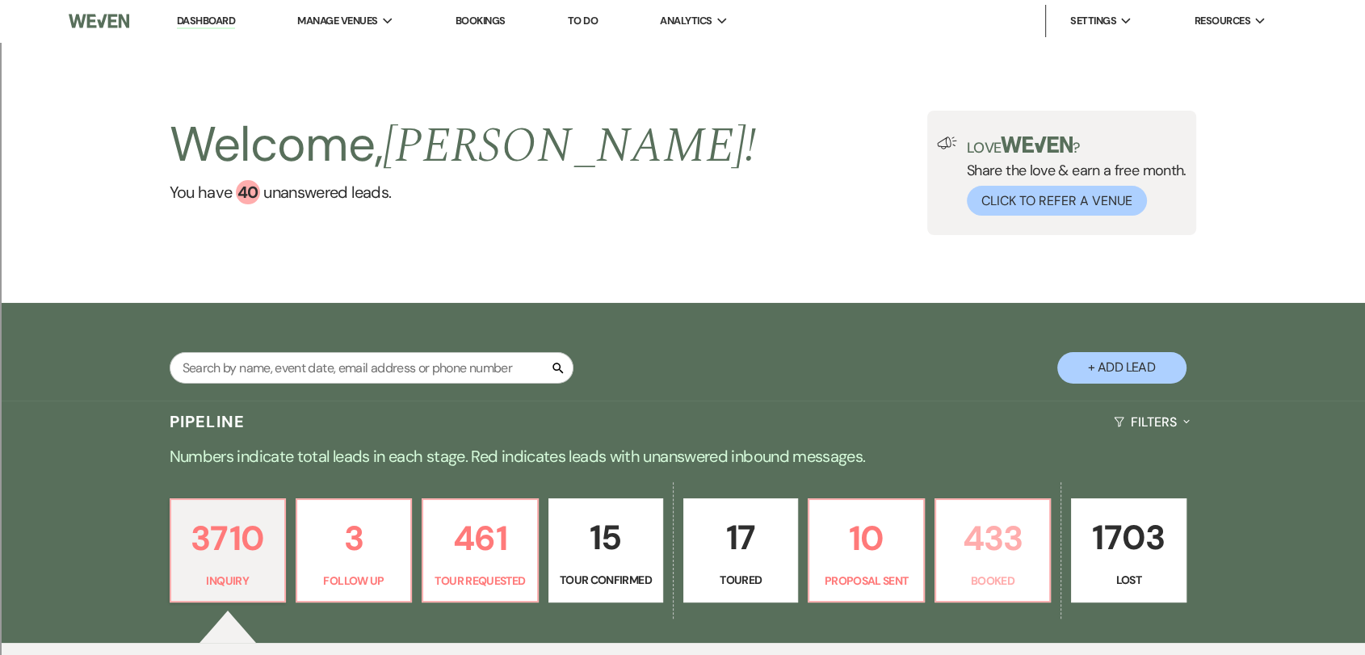
click at [991, 568] on link "433 Booked" at bounding box center [992, 550] width 116 height 105
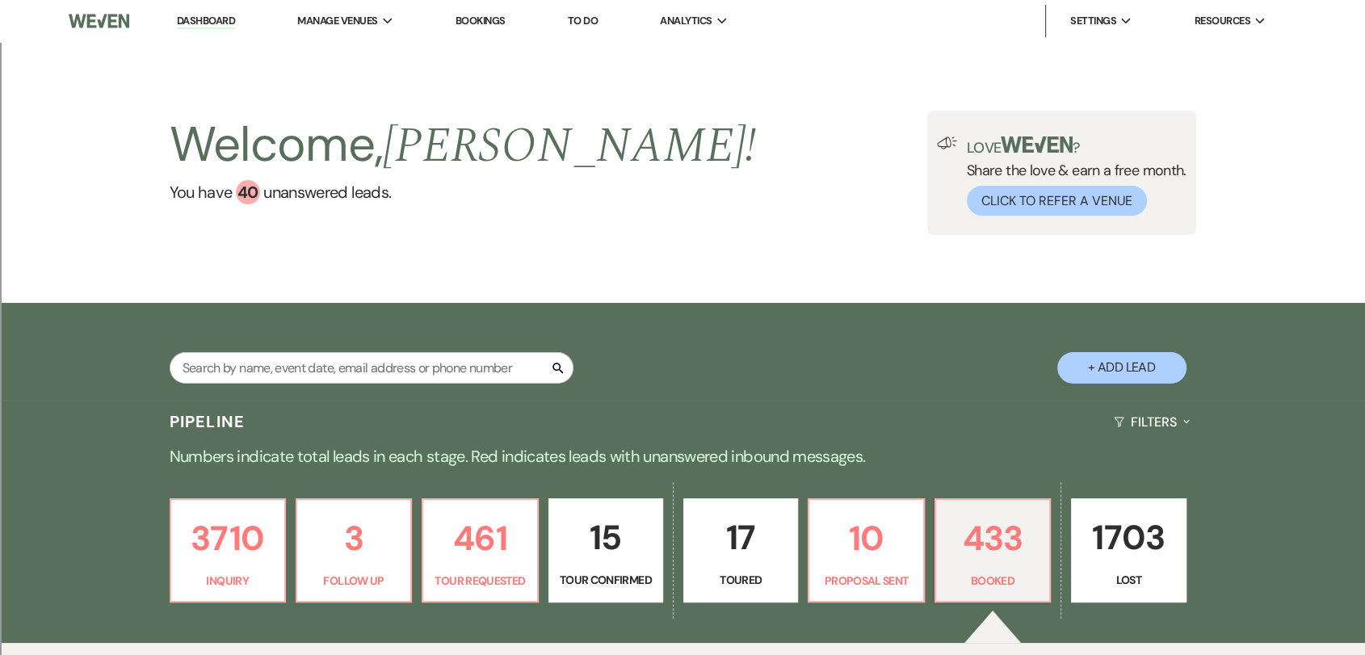
scroll to position [359, 0]
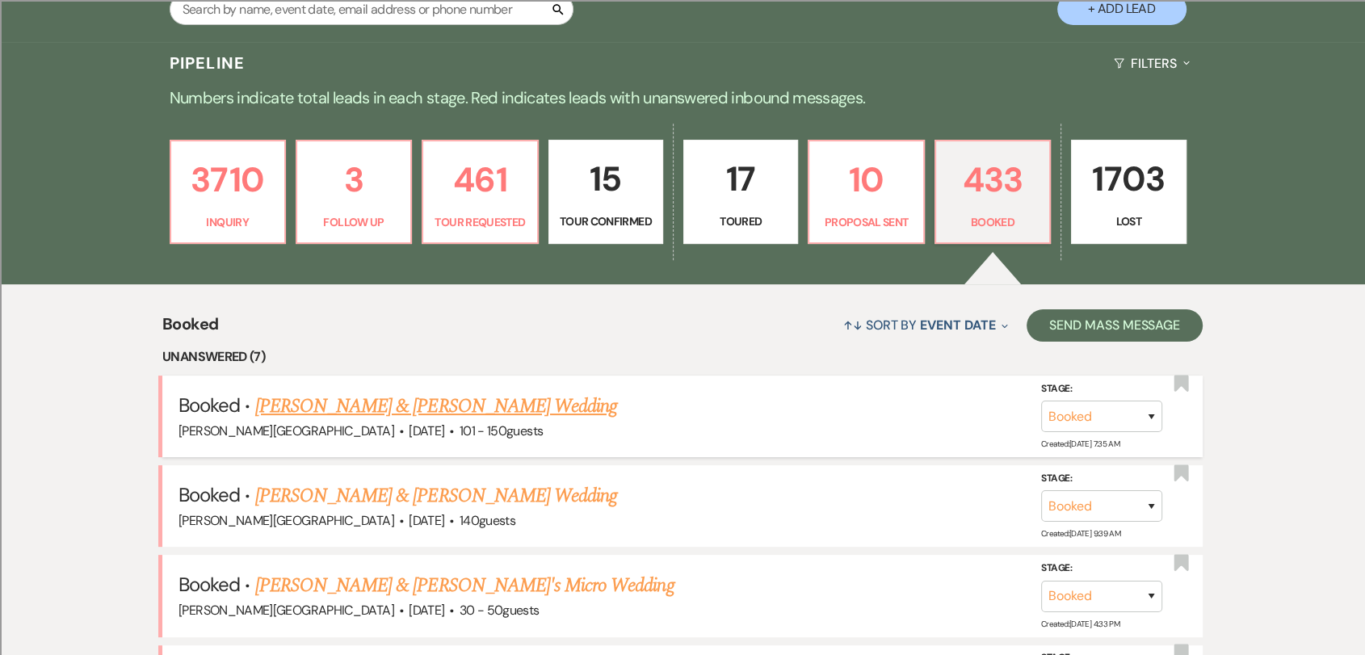
click at [525, 397] on link "[PERSON_NAME] & [PERSON_NAME] Wedding" at bounding box center [436, 406] width 362 height 29
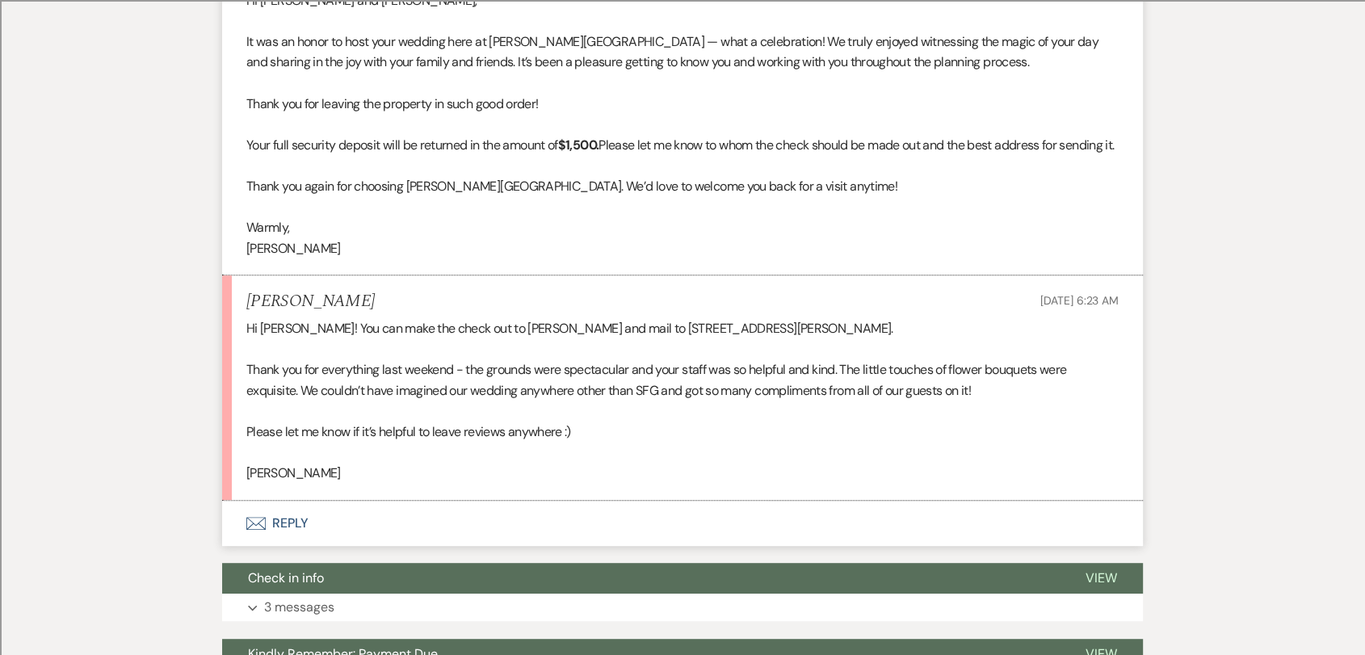
scroll to position [627, 0]
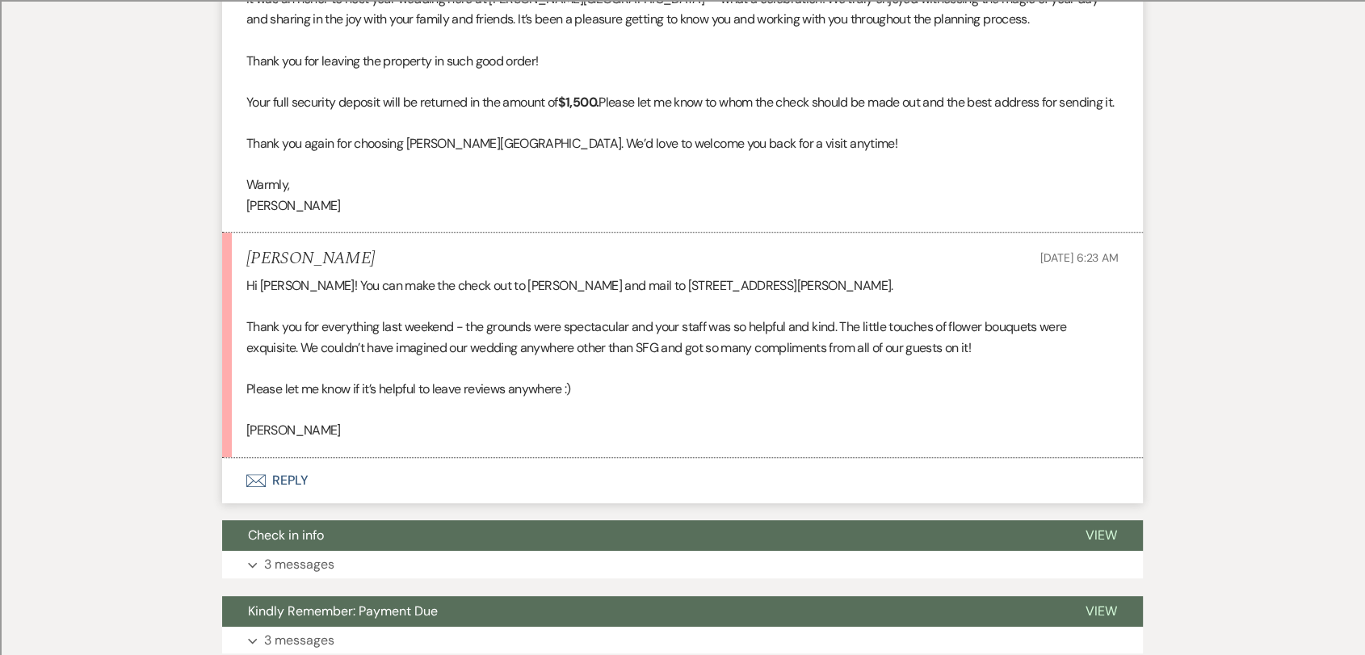
click at [291, 503] on button "Envelope Reply" at bounding box center [682, 480] width 921 height 45
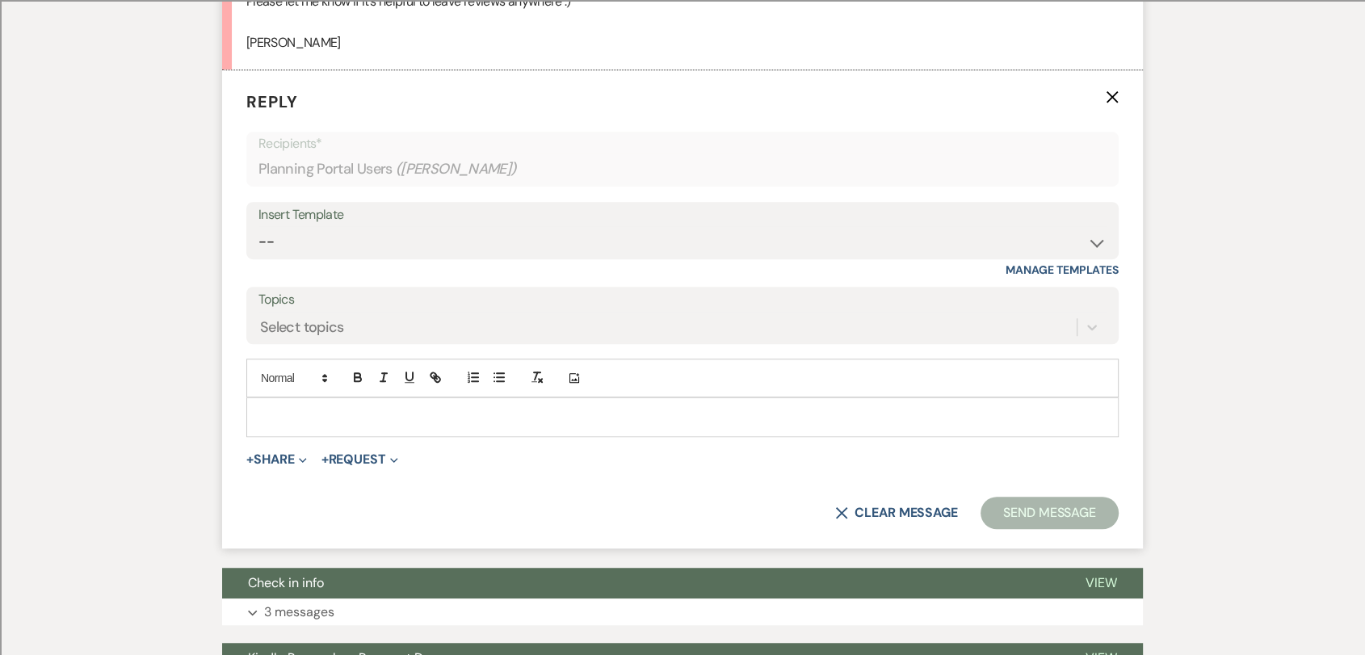
scroll to position [1017, 0]
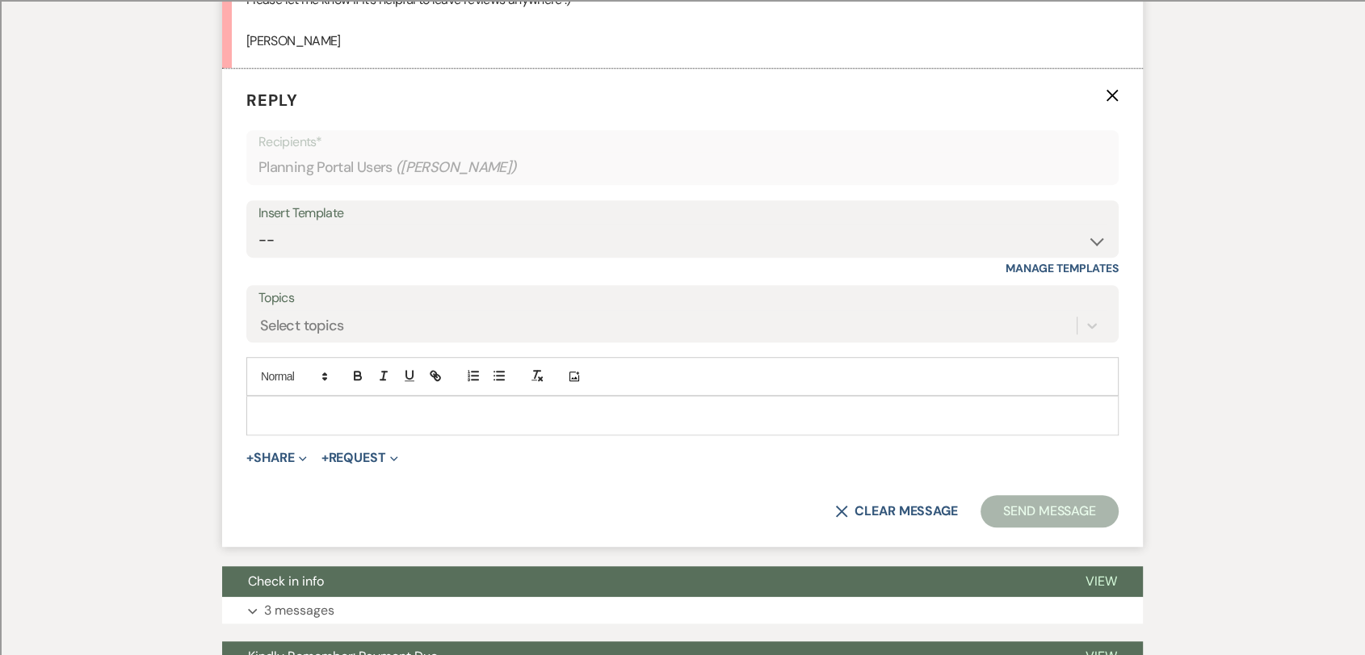
click at [416, 310] on label "Topics" at bounding box center [682, 298] width 848 height 23
click at [262, 324] on input "Topics" at bounding box center [261, 326] width 2 height 22
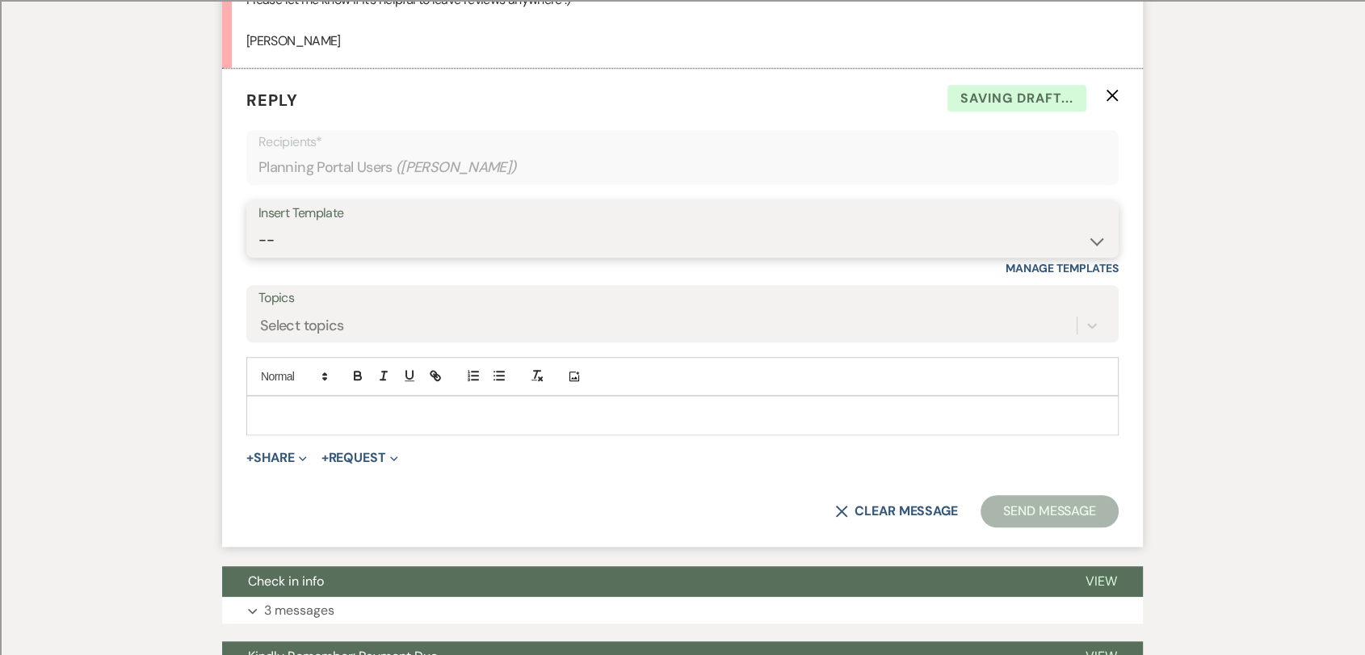
click at [499, 252] on select "-- Weven Planning Portal Introduction (Booked Events) Wedding Packages Booking …" at bounding box center [682, 239] width 848 height 31
click at [258, 244] on select "-- Weven Planning Portal Introduction (Booked Events) Wedding Packages Booking …" at bounding box center [682, 239] width 848 height 31
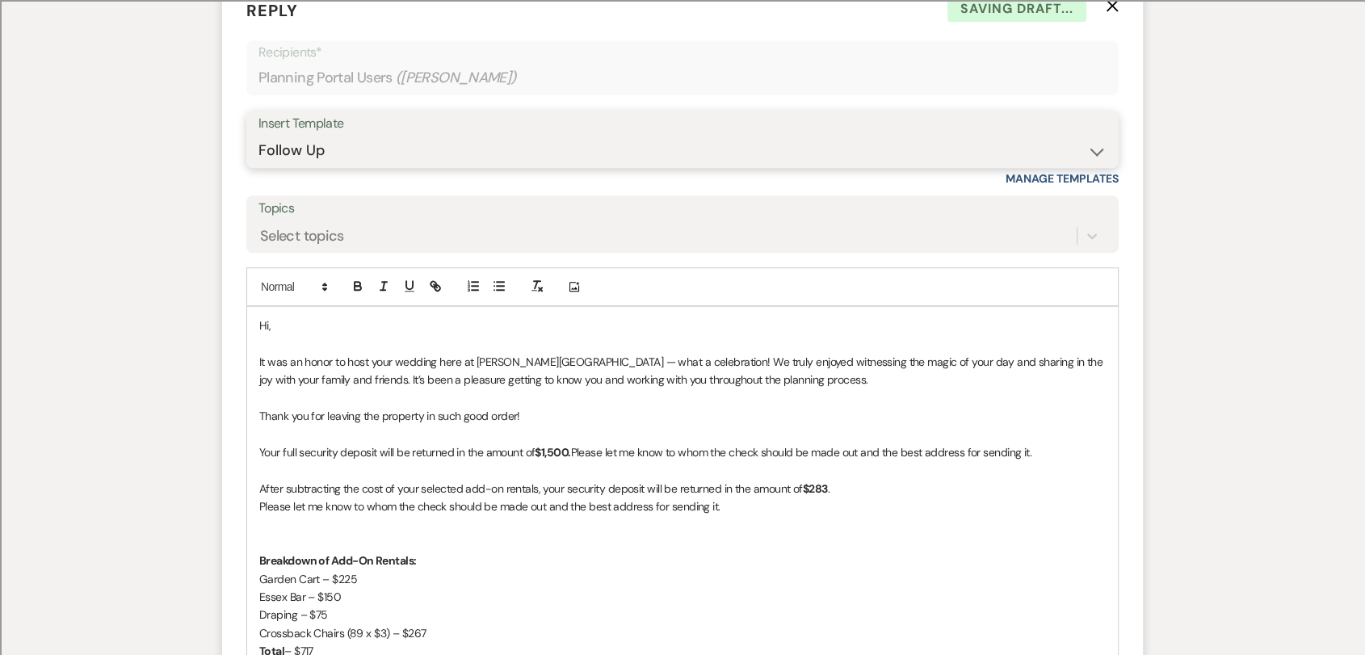
scroll to position [1376, 0]
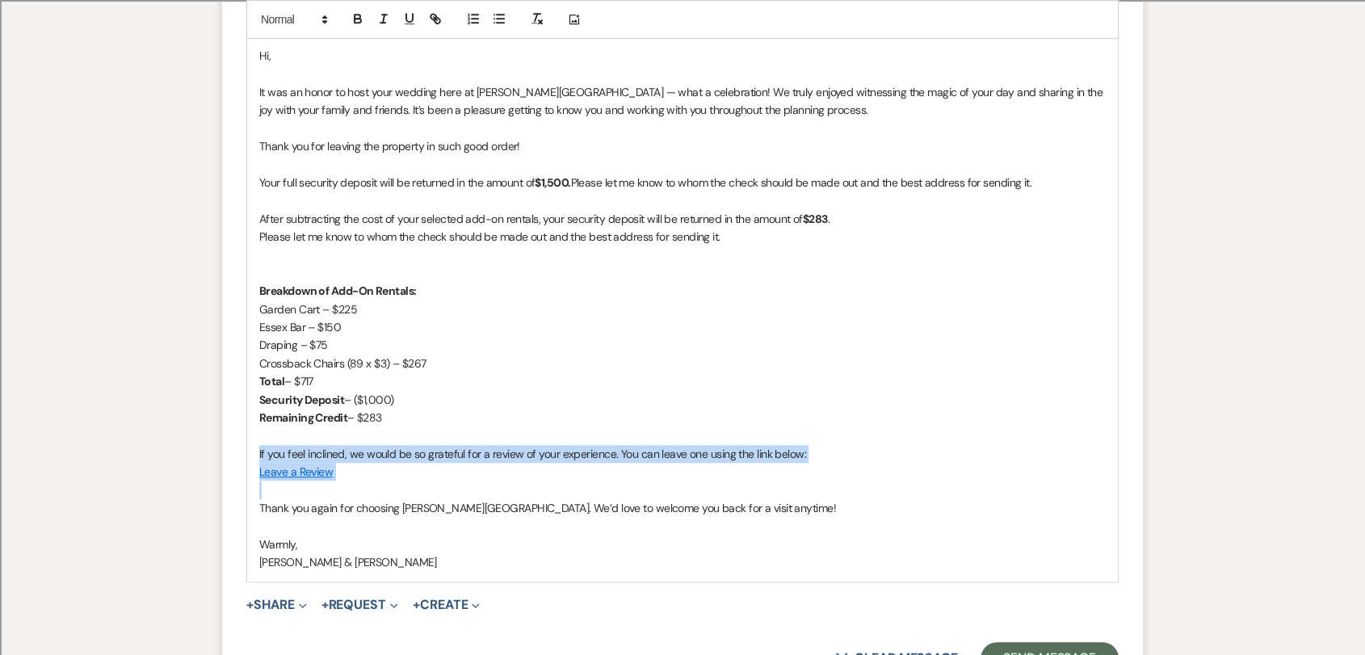
drag, startPoint x: 375, startPoint y: 501, endPoint x: 245, endPoint y: 476, distance: 132.4
click at [245, 476] on form "Reply X Draft saved! Recipients* Planning Portal Users ( [PERSON_NAME] ) Insert…" at bounding box center [682, 201] width 921 height 984
copy div "If you feel inclined, we would be so grateful for a review of your experience. …"
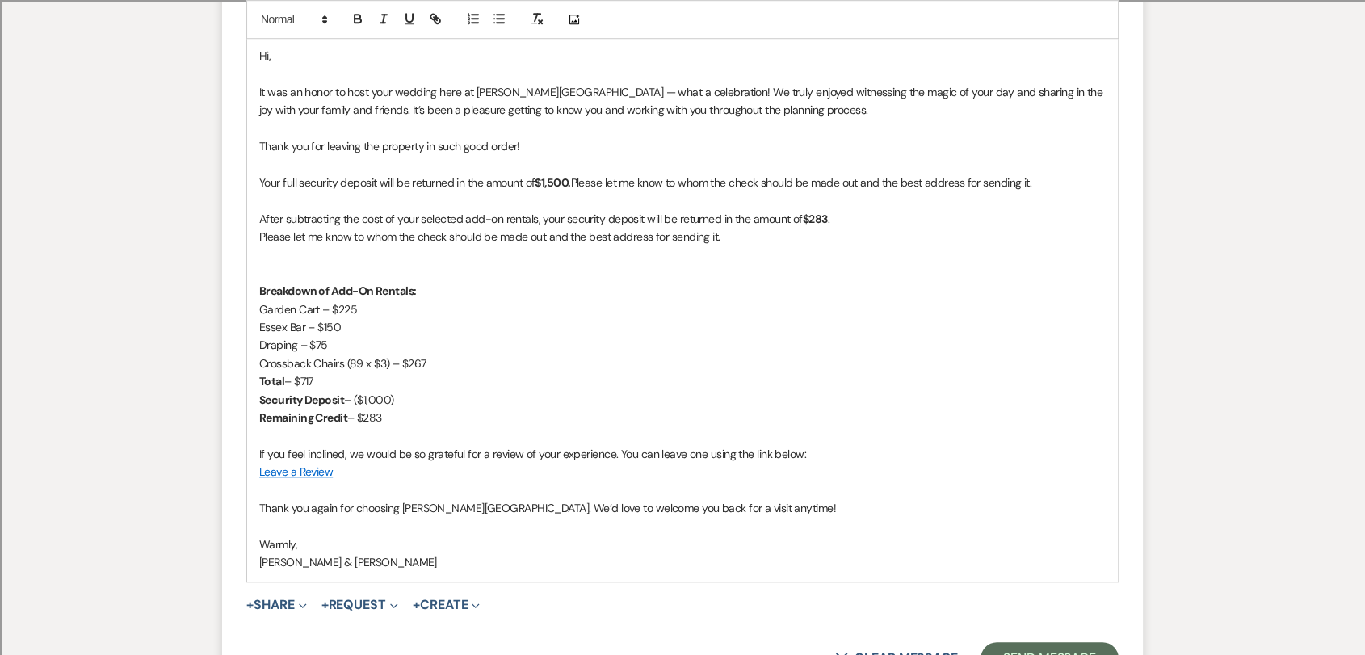
click at [582, 245] on p "Please let me know to whom the check should be made out and the best address fo…" at bounding box center [682, 237] width 846 height 18
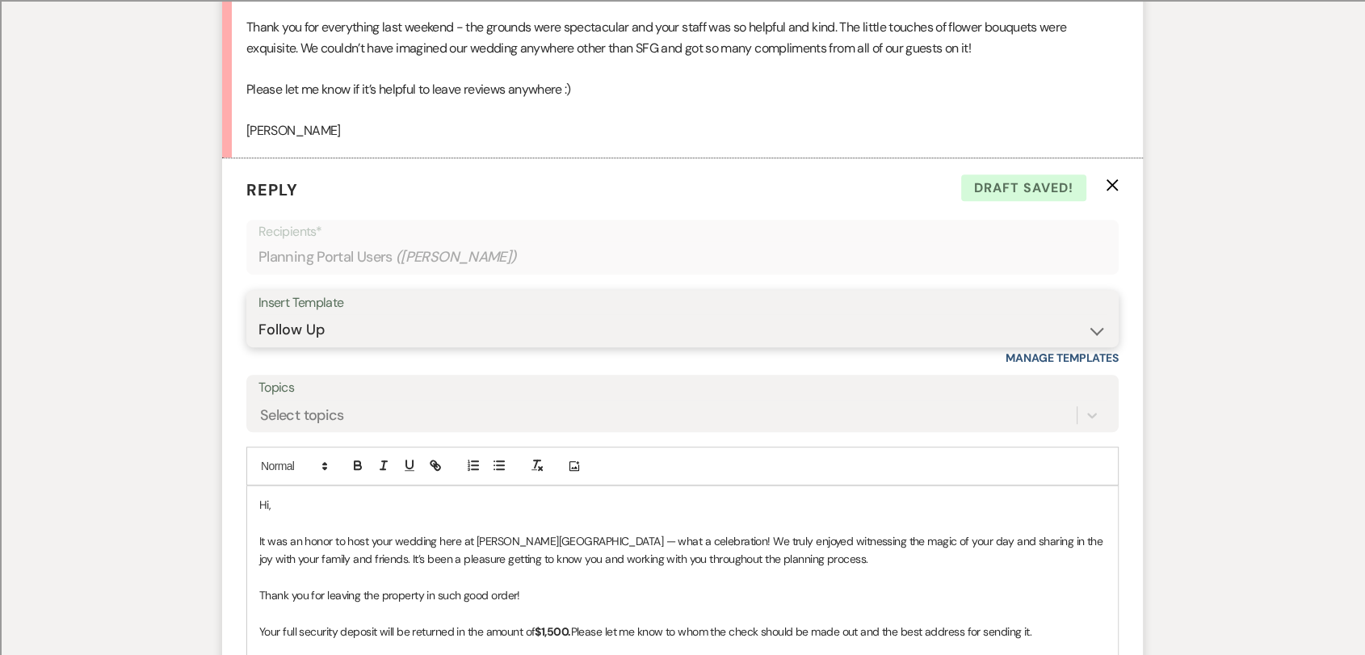
click at [556, 346] on select "-- Weven Planning Portal Introduction (Booked Events) Wedding Packages Booking …" at bounding box center [682, 329] width 848 height 31
select select "4199"
click at [258, 334] on select "-- Weven Planning Portal Introduction (Booked Events) Wedding Packages Booking …" at bounding box center [682, 329] width 848 height 31
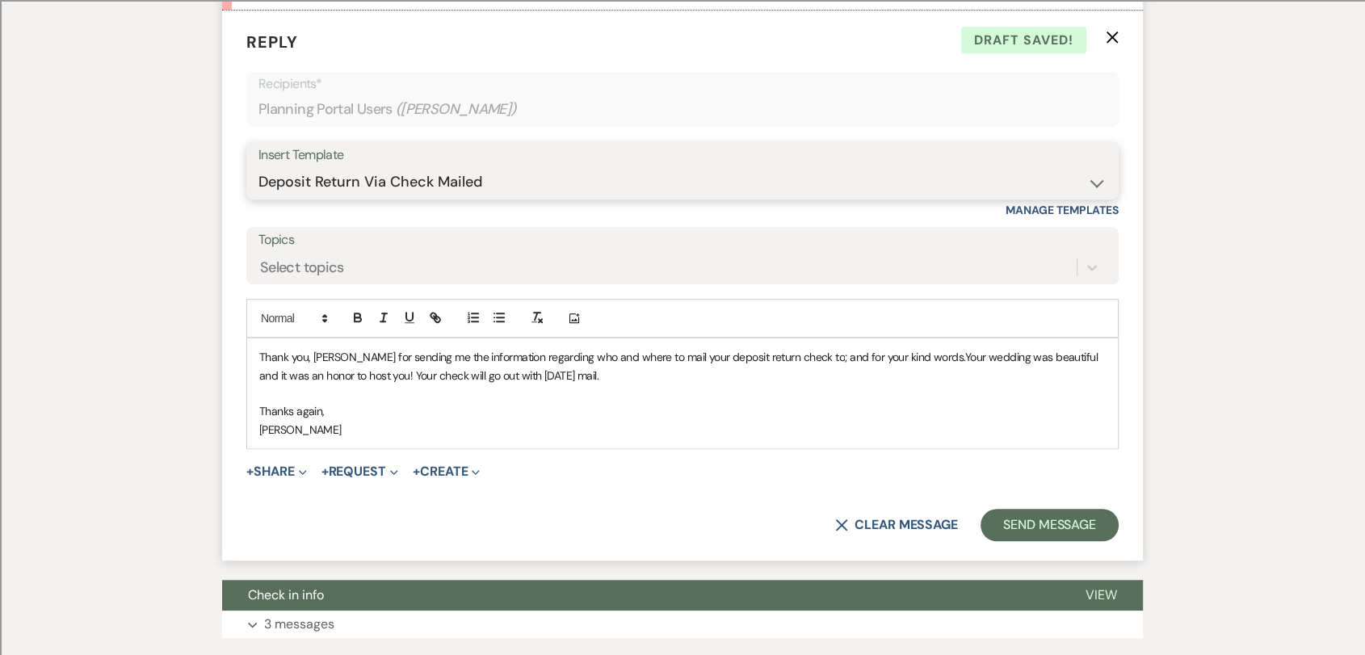
scroll to position [1106, 0]
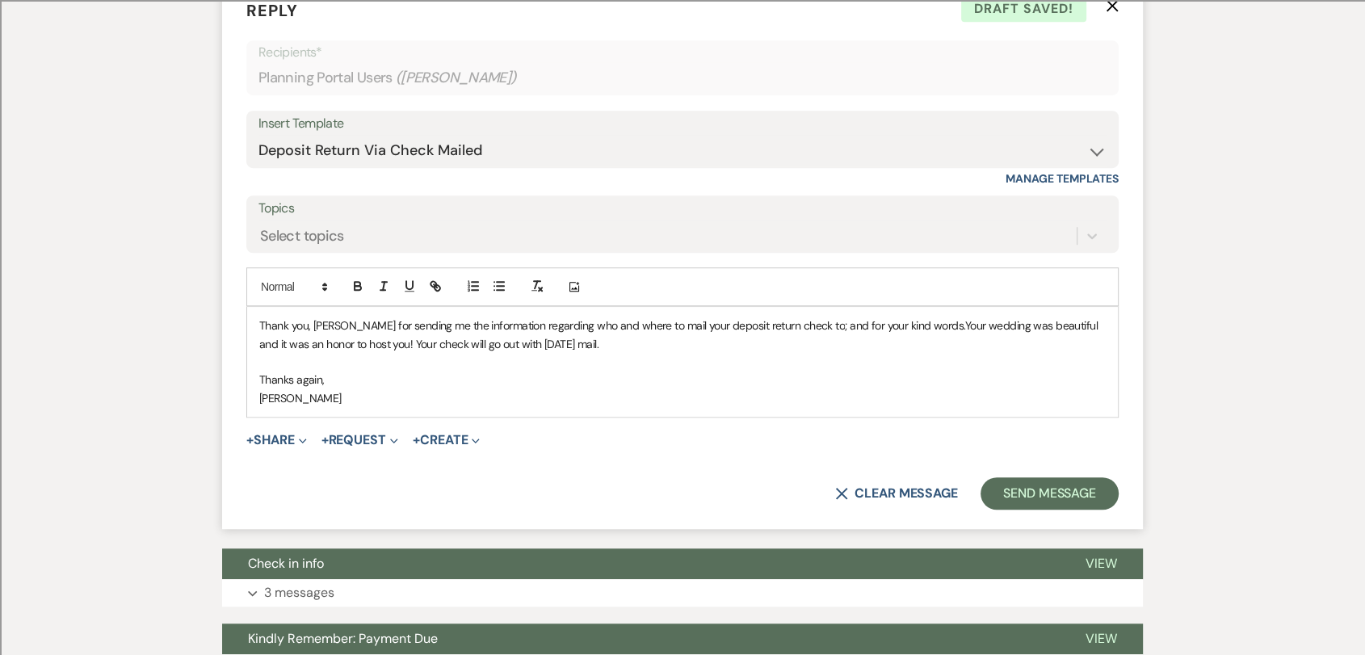
click at [330, 333] on span "Thank you, [PERSON_NAME] for sending me the information regarding who and where…" at bounding box center [551, 325] width 585 height 15
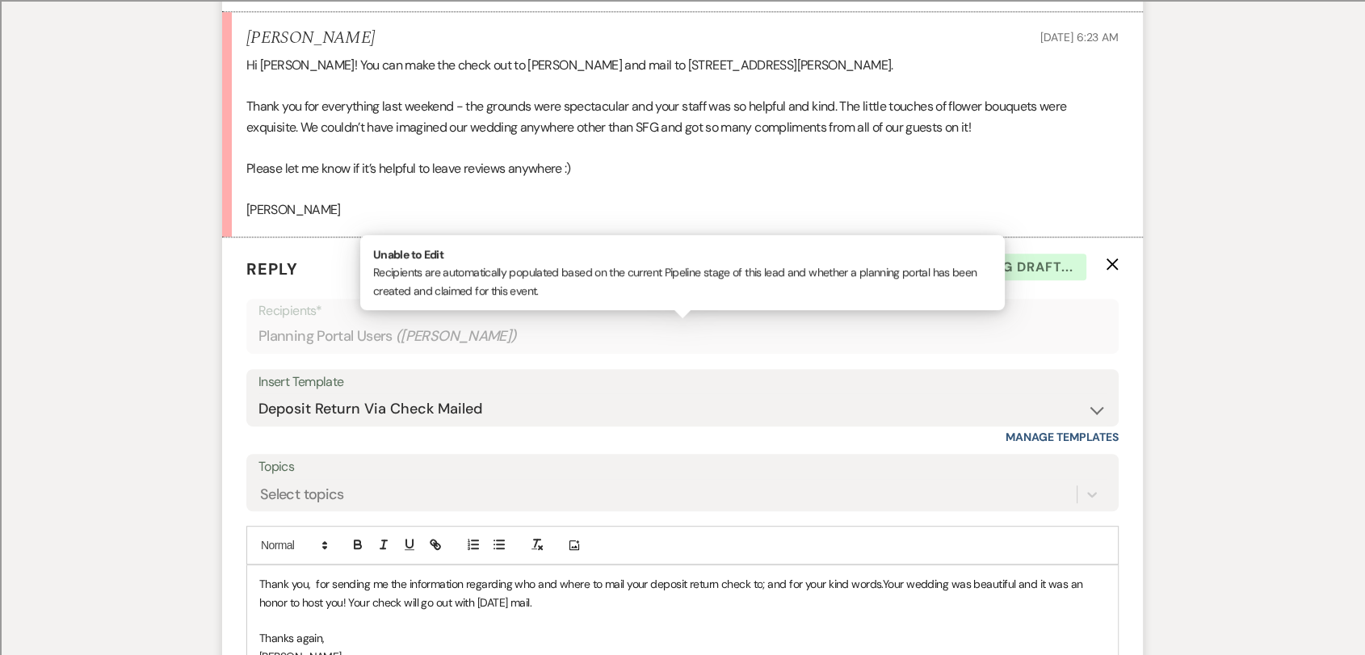
scroll to position [849, 0]
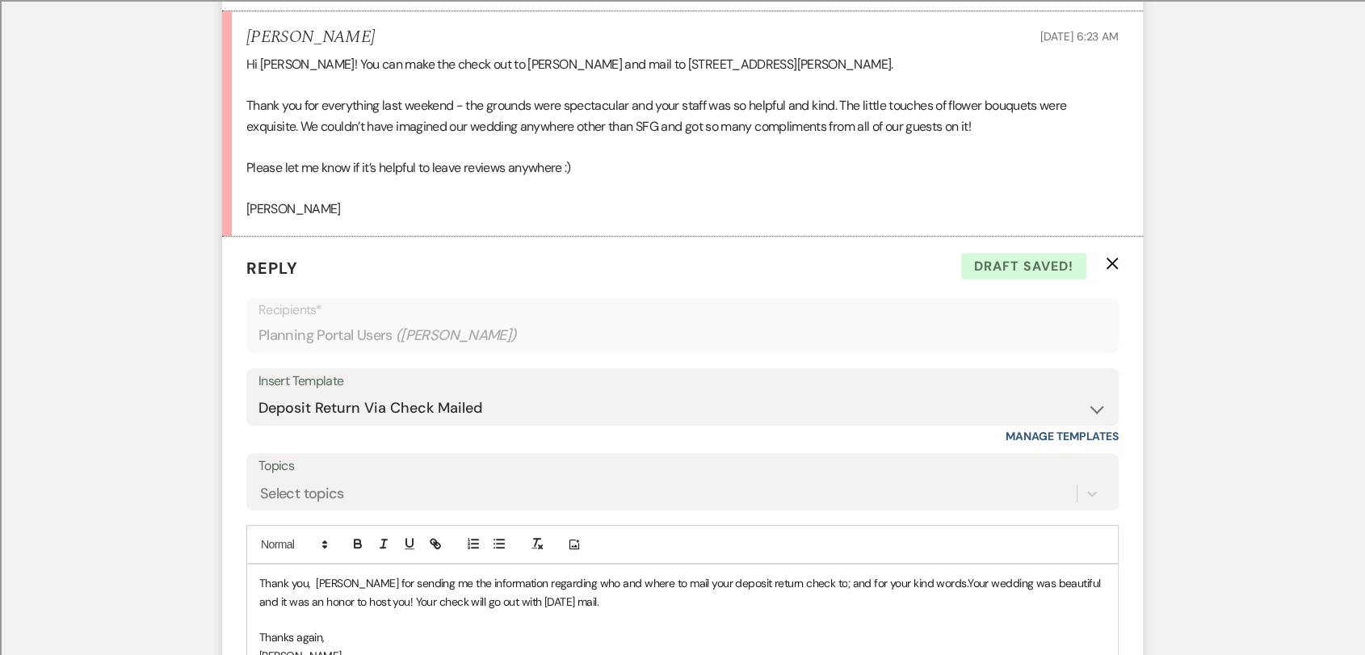
click at [916, 605] on span "Your wedding was beautiful and it was an honor to host you! Your check will go …" at bounding box center [681, 592] width 844 height 32
drag, startPoint x: 359, startPoint y: 621, endPoint x: 917, endPoint y: 602, distance: 558.3
click at [917, 602] on span "Your wedding was beautiful and it was an honor to host you! Your check will go …" at bounding box center [681, 592] width 845 height 32
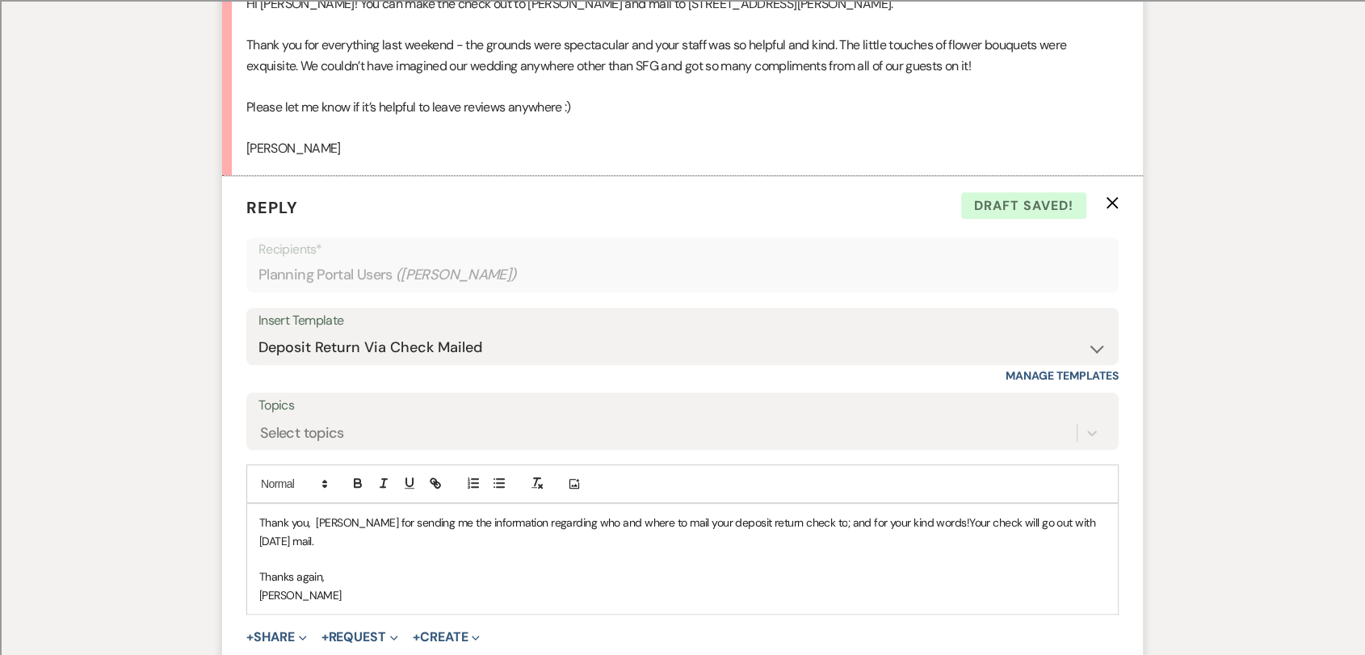
click at [1056, 541] on span "Your check will go out with [DATE] mail." at bounding box center [678, 531] width 838 height 32
click at [876, 550] on p "Thank you, [PERSON_NAME] for sending me the information regarding who and where…" at bounding box center [682, 532] width 846 height 36
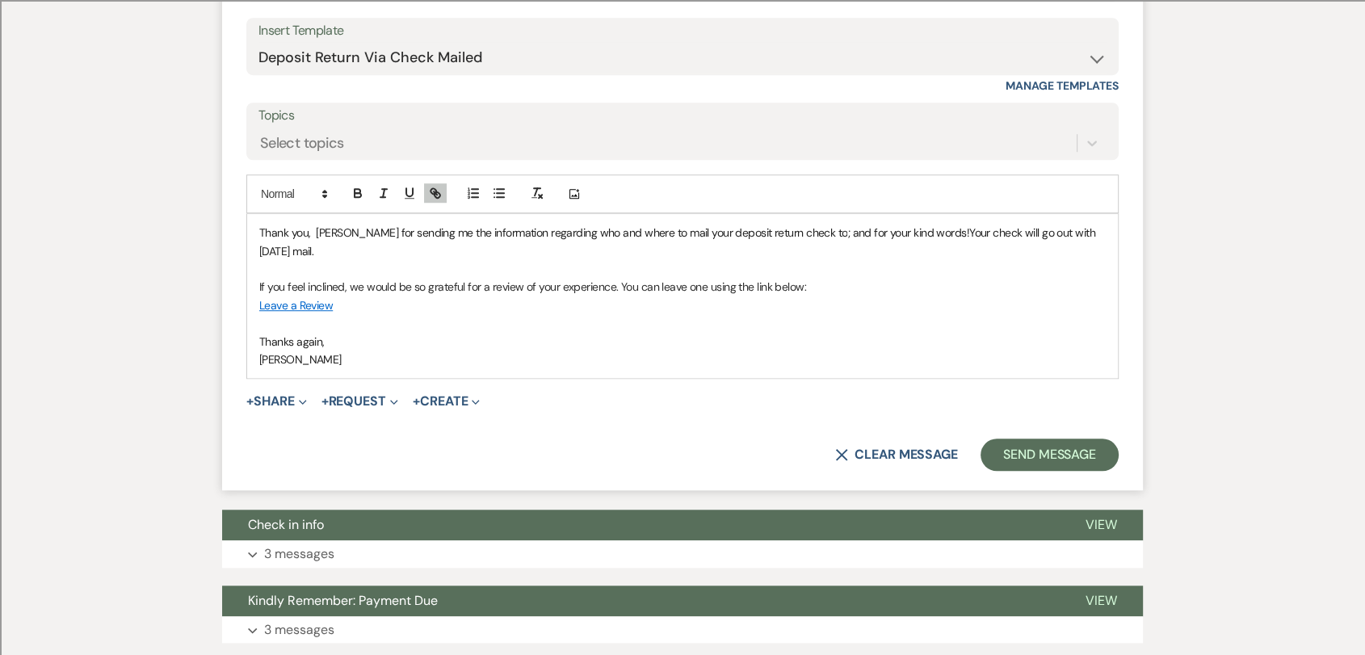
scroll to position [1176, 0]
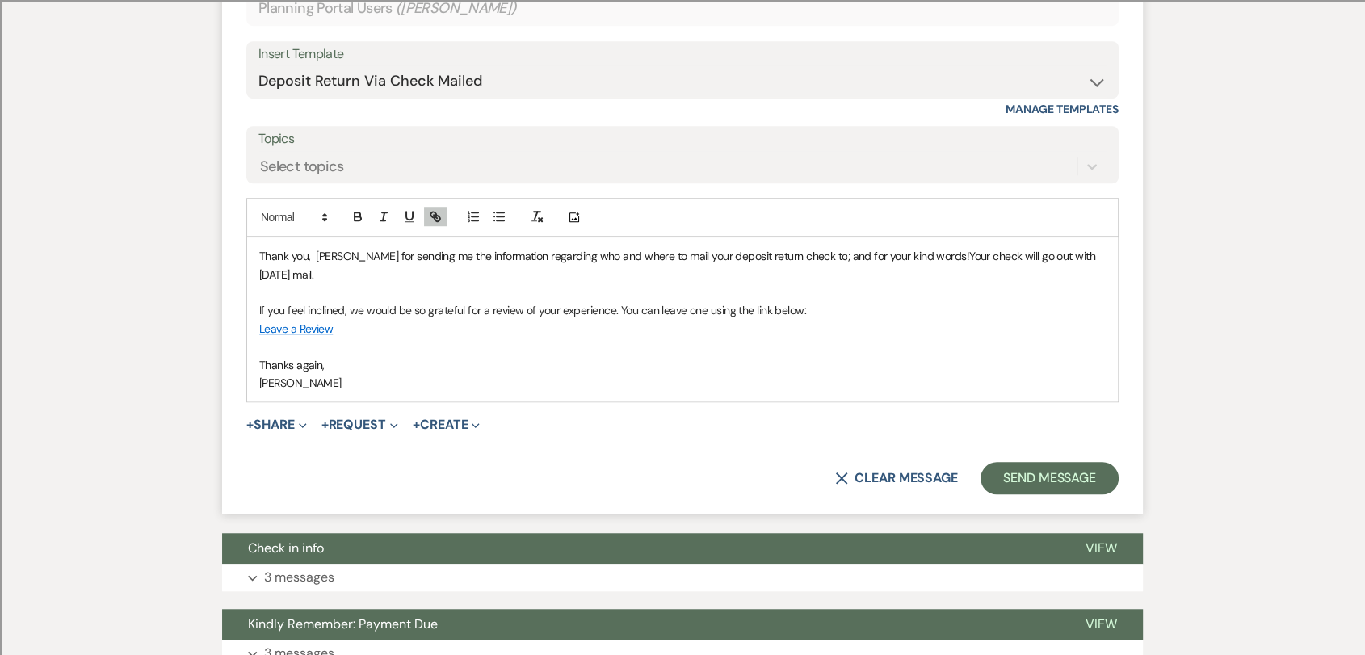
drag, startPoint x: 258, startPoint y: 272, endPoint x: 224, endPoint y: 271, distance: 34.0
click at [224, 271] on form "Reply X Draft Recipients* Planning Portal Users ( [PERSON_NAME] ) Insert Templa…" at bounding box center [682, 212] width 921 height 605
click at [1030, 493] on button "Send Message" at bounding box center [1049, 478] width 138 height 32
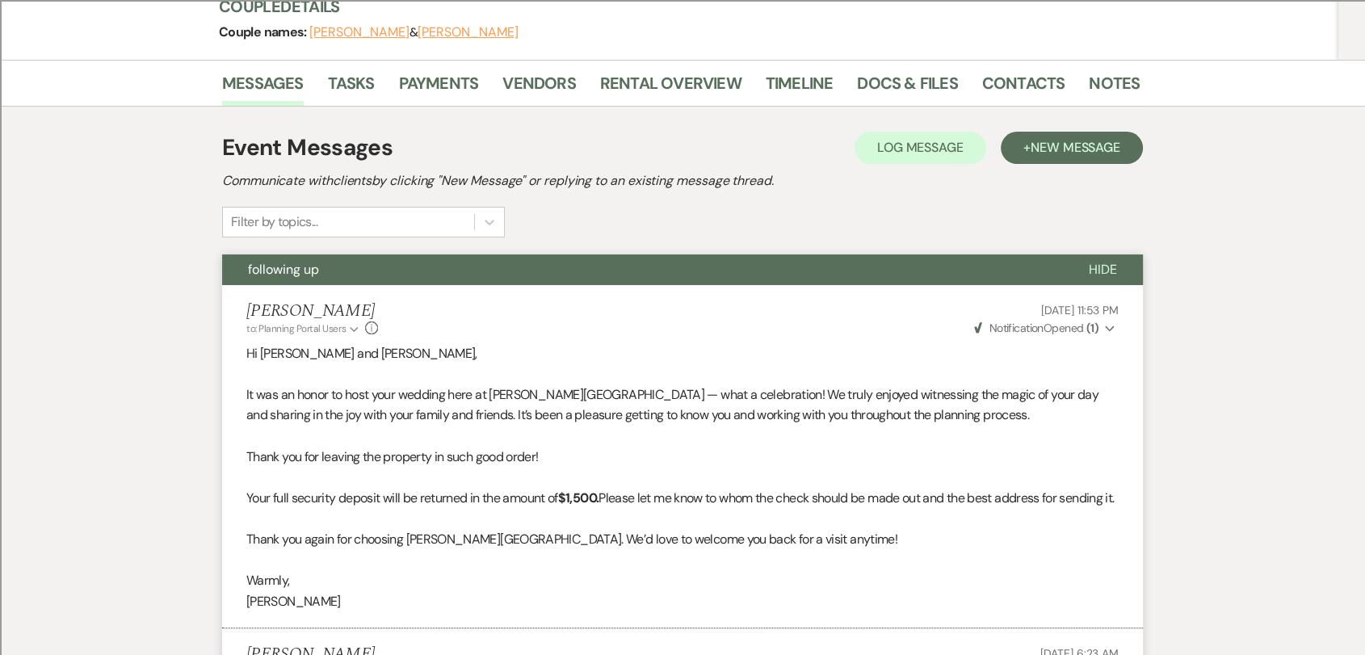
scroll to position [0, 0]
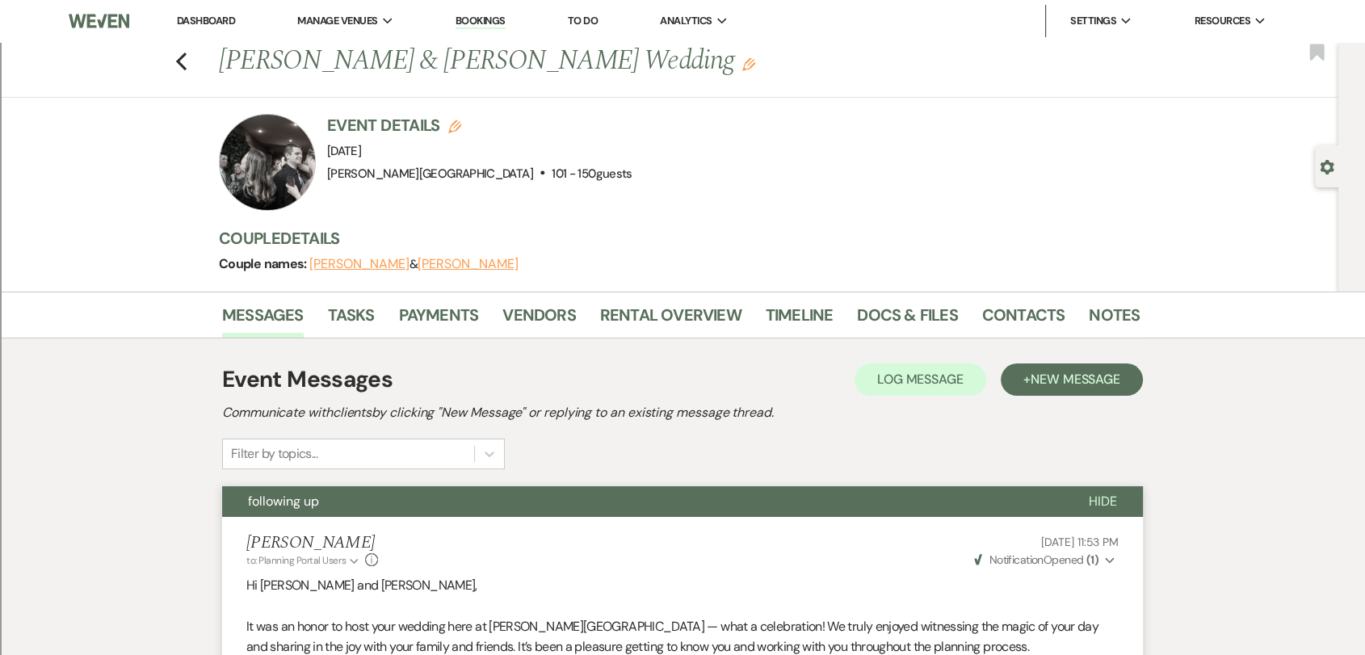
click at [200, 15] on link "Dashboard" at bounding box center [206, 21] width 58 height 14
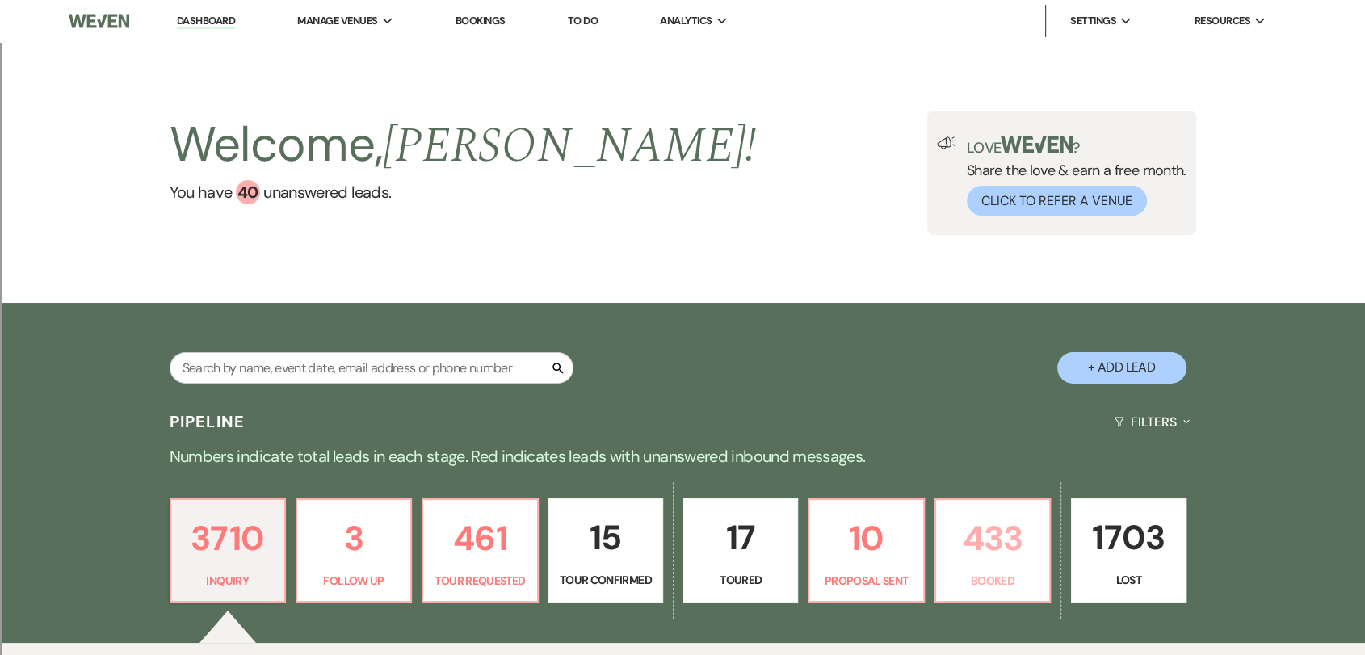
click at [1009, 570] on link "433 Booked" at bounding box center [992, 550] width 116 height 105
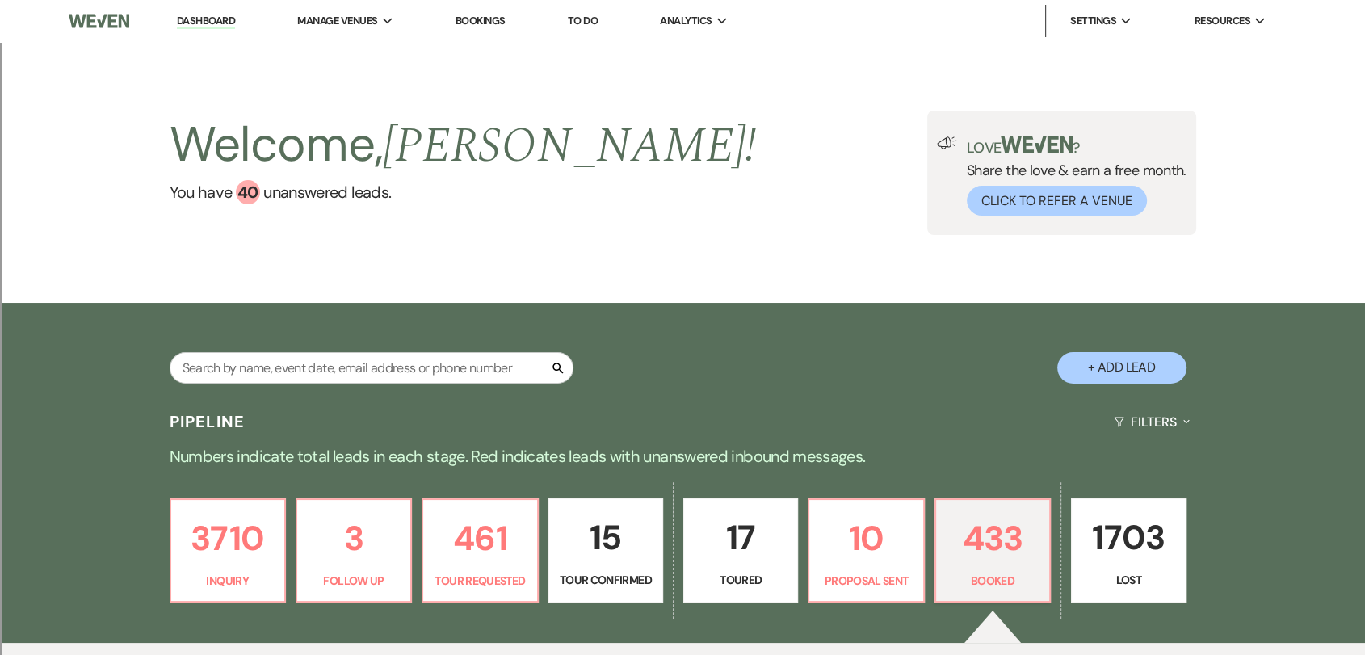
scroll to position [359, 0]
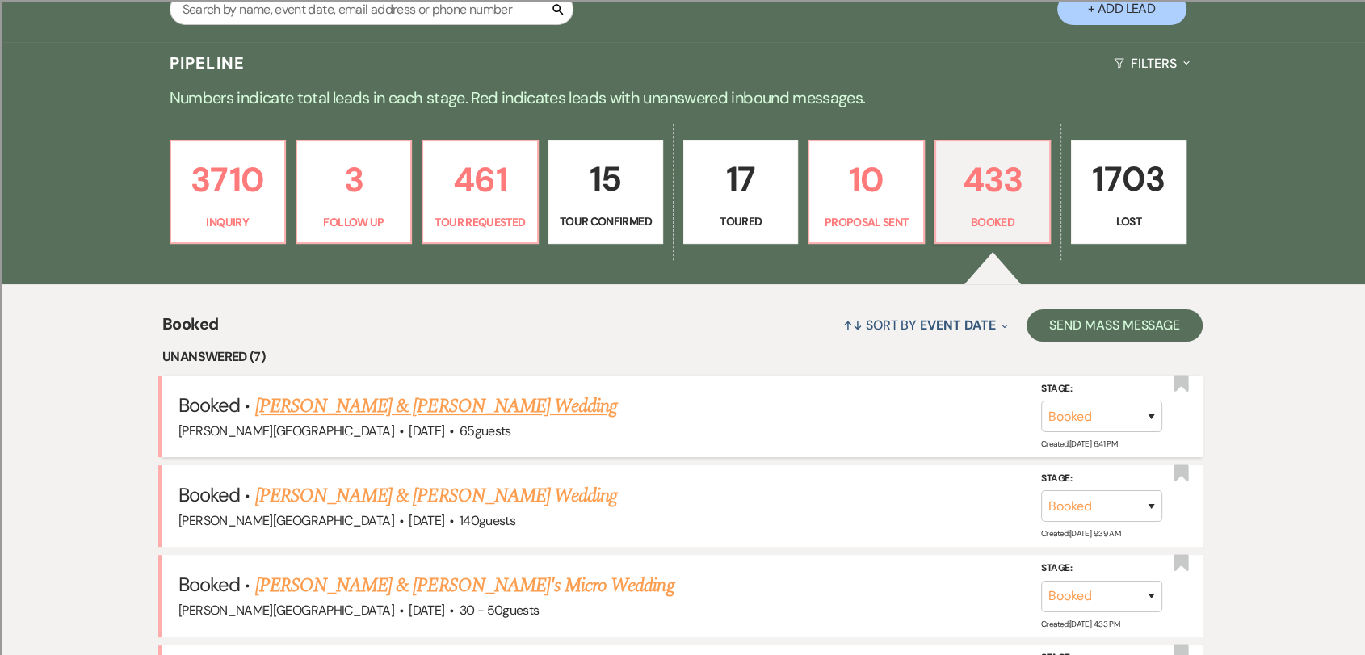
click at [543, 406] on link "[PERSON_NAME] & [PERSON_NAME] Wedding" at bounding box center [436, 406] width 362 height 29
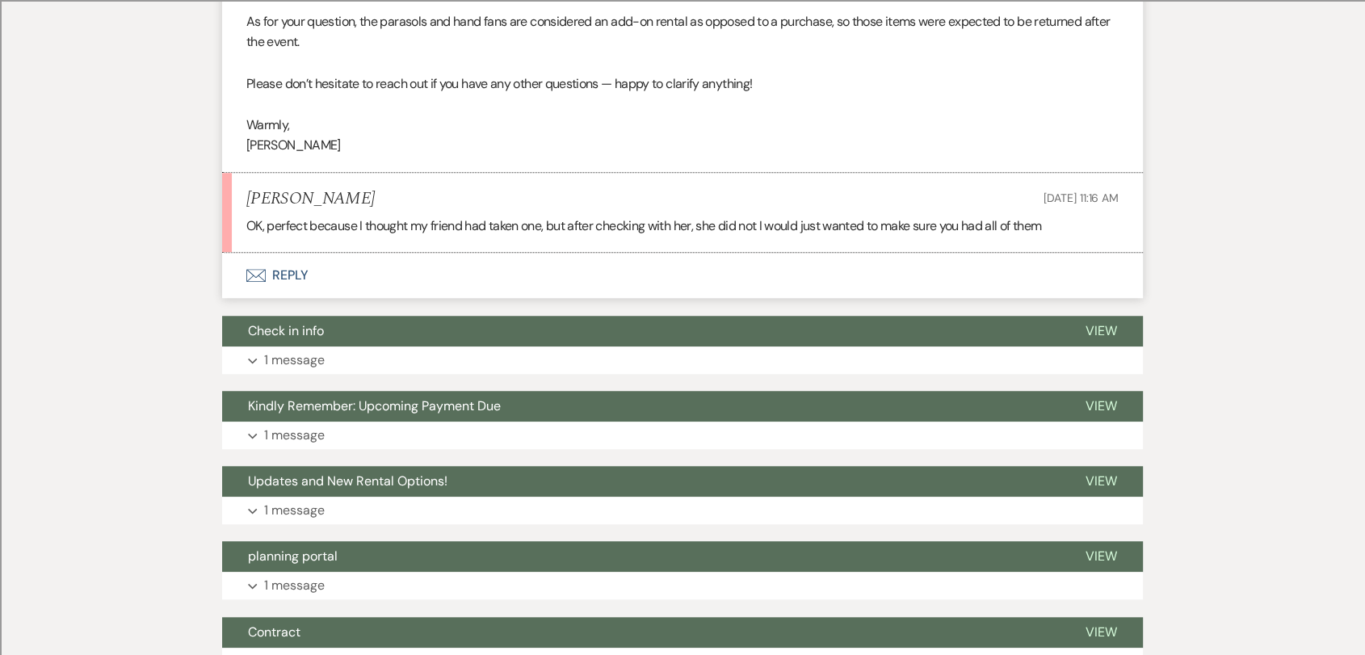
scroll to position [1256, 0]
click at [304, 299] on button "Envelope Reply" at bounding box center [682, 276] width 921 height 45
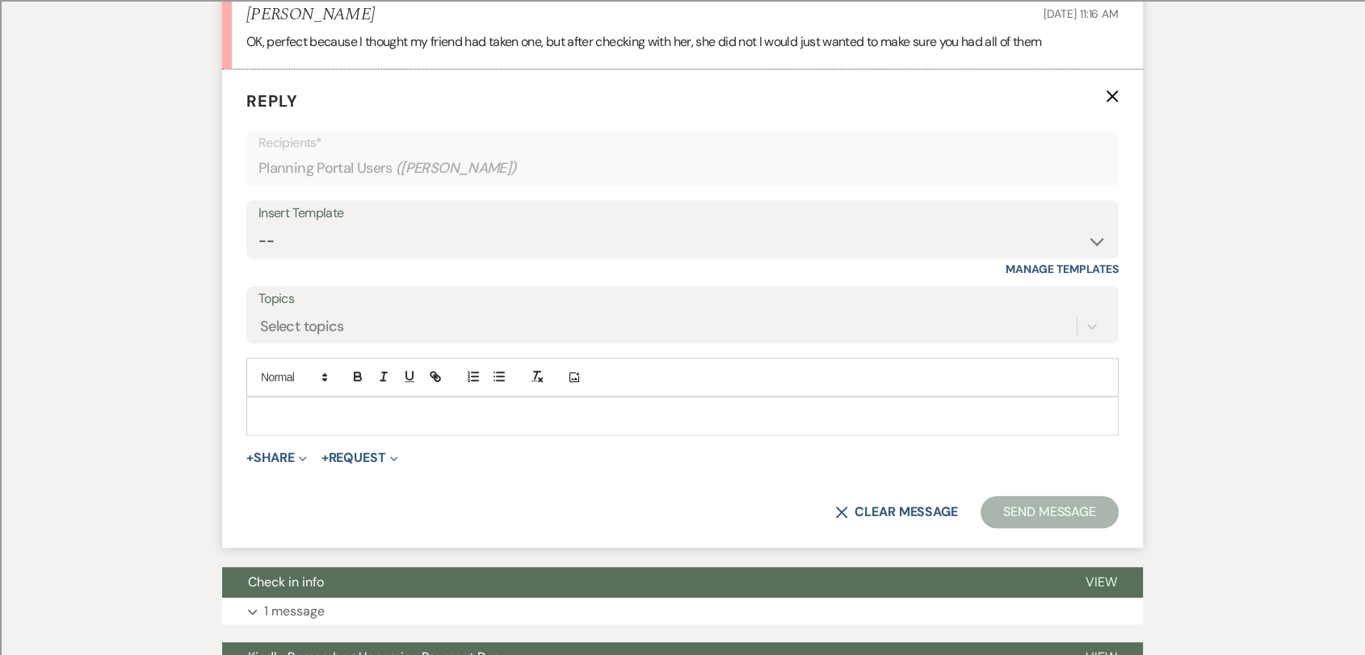
scroll to position [1441, 0]
click at [489, 425] on p at bounding box center [682, 416] width 846 height 18
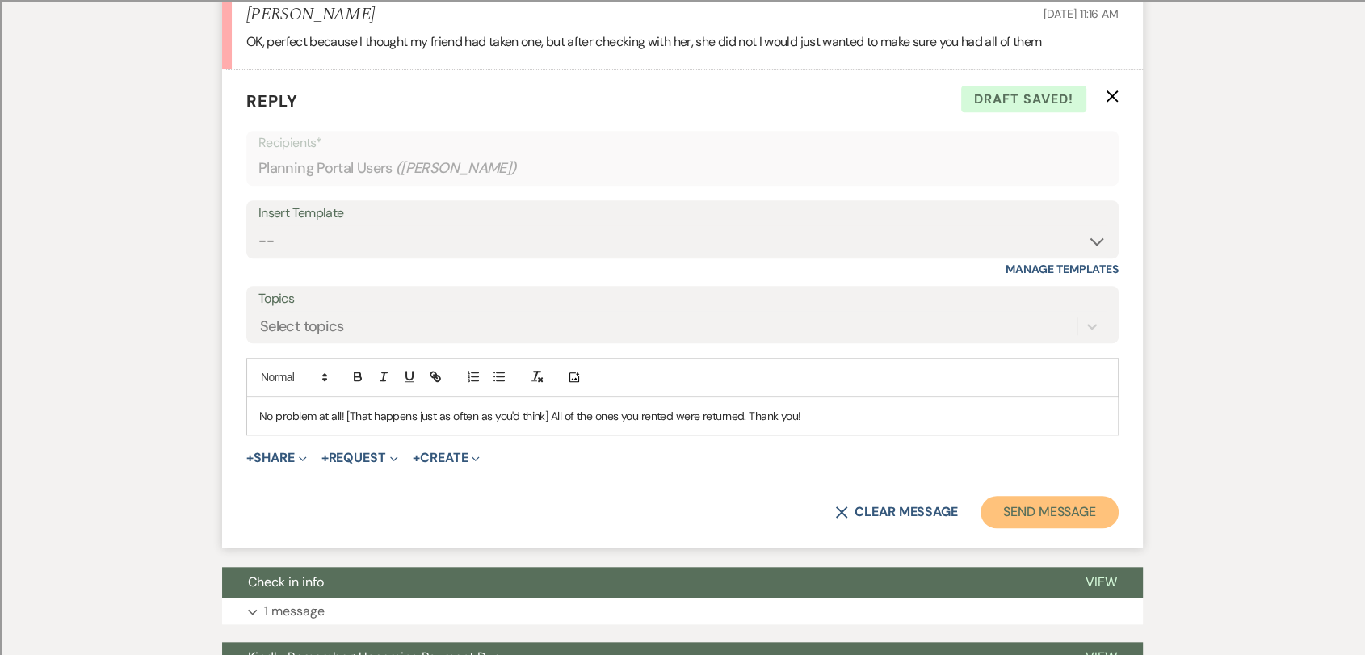
click at [1049, 528] on button "Send Message" at bounding box center [1049, 512] width 138 height 32
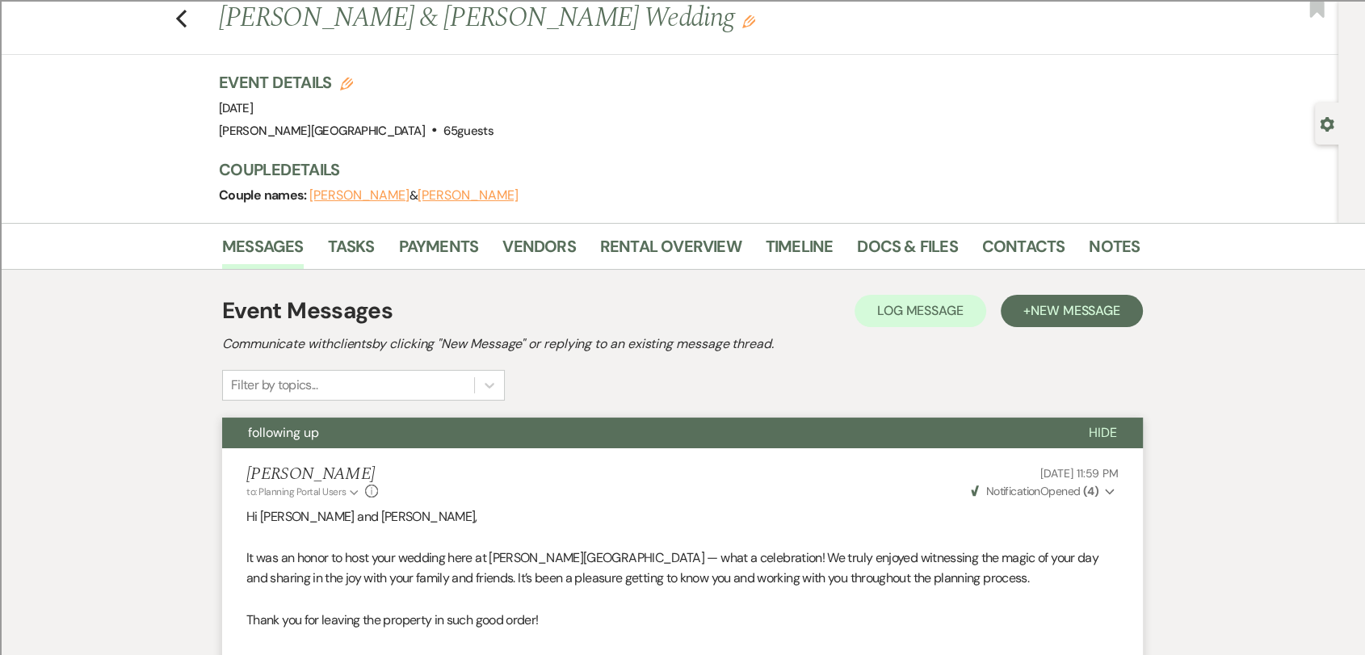
scroll to position [0, 0]
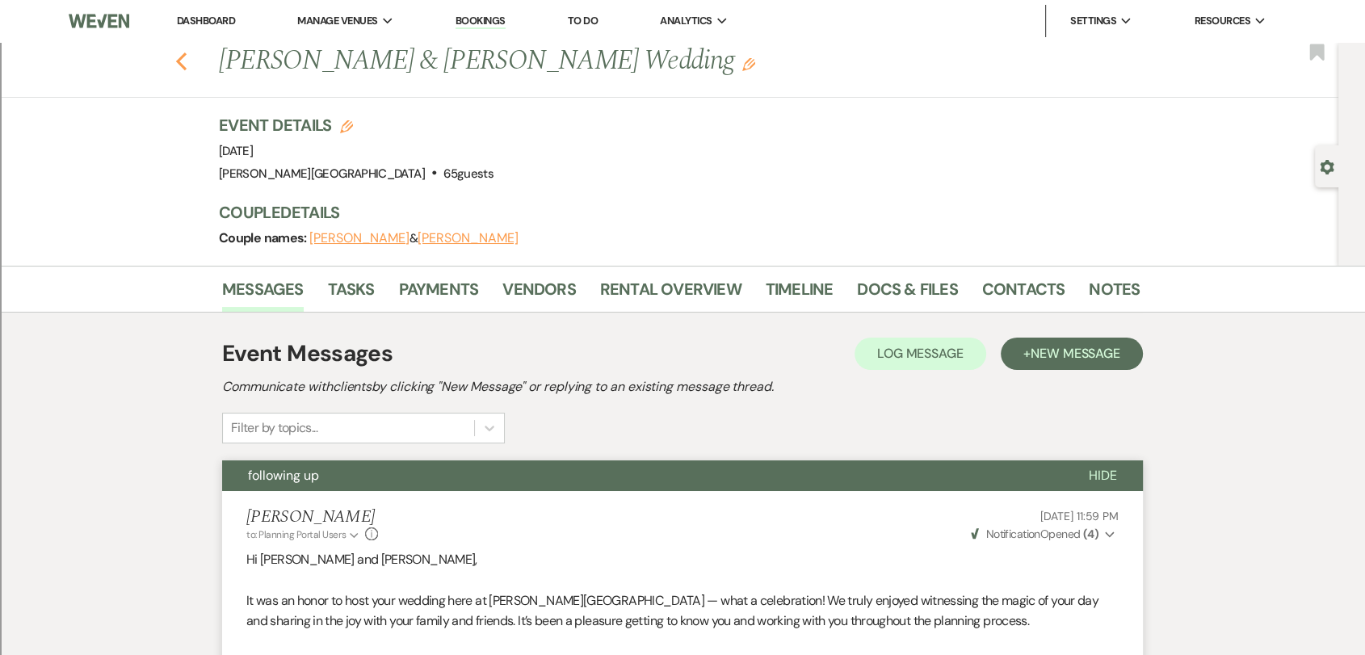
click at [187, 67] on use "button" at bounding box center [181, 61] width 10 height 18
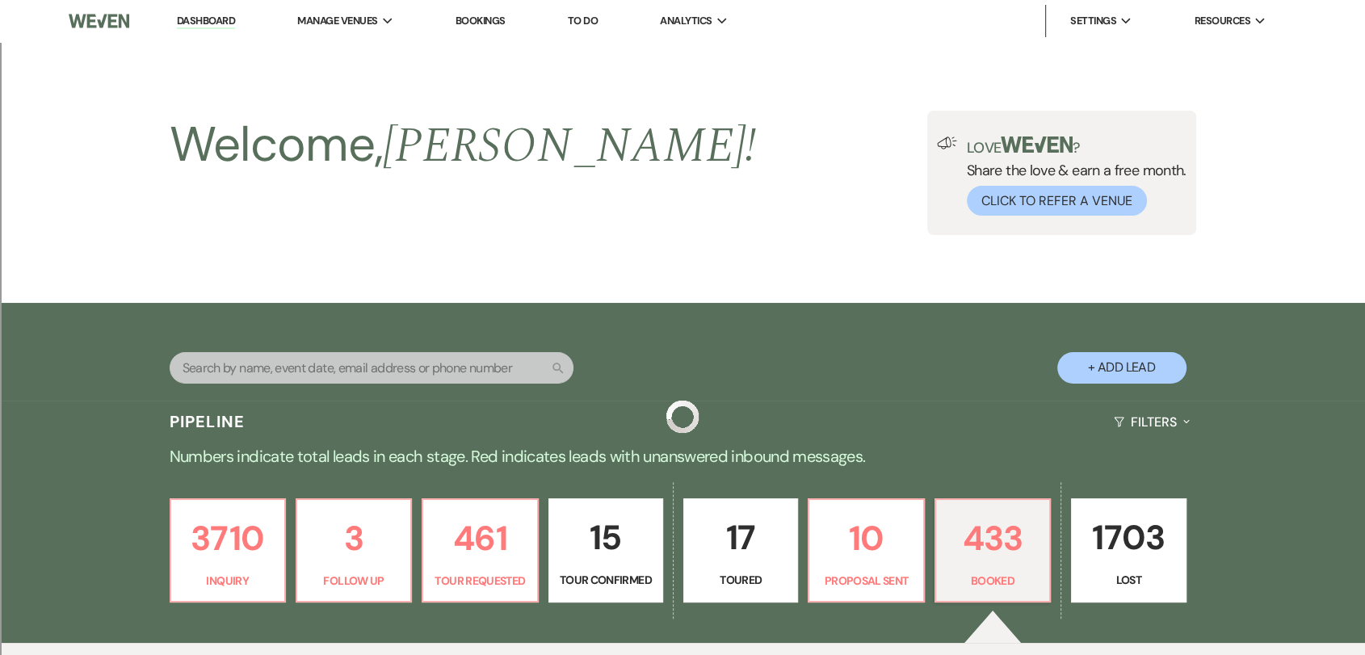
scroll to position [359, 0]
